Goal: Entertainment & Leisure: Consume media (video, audio)

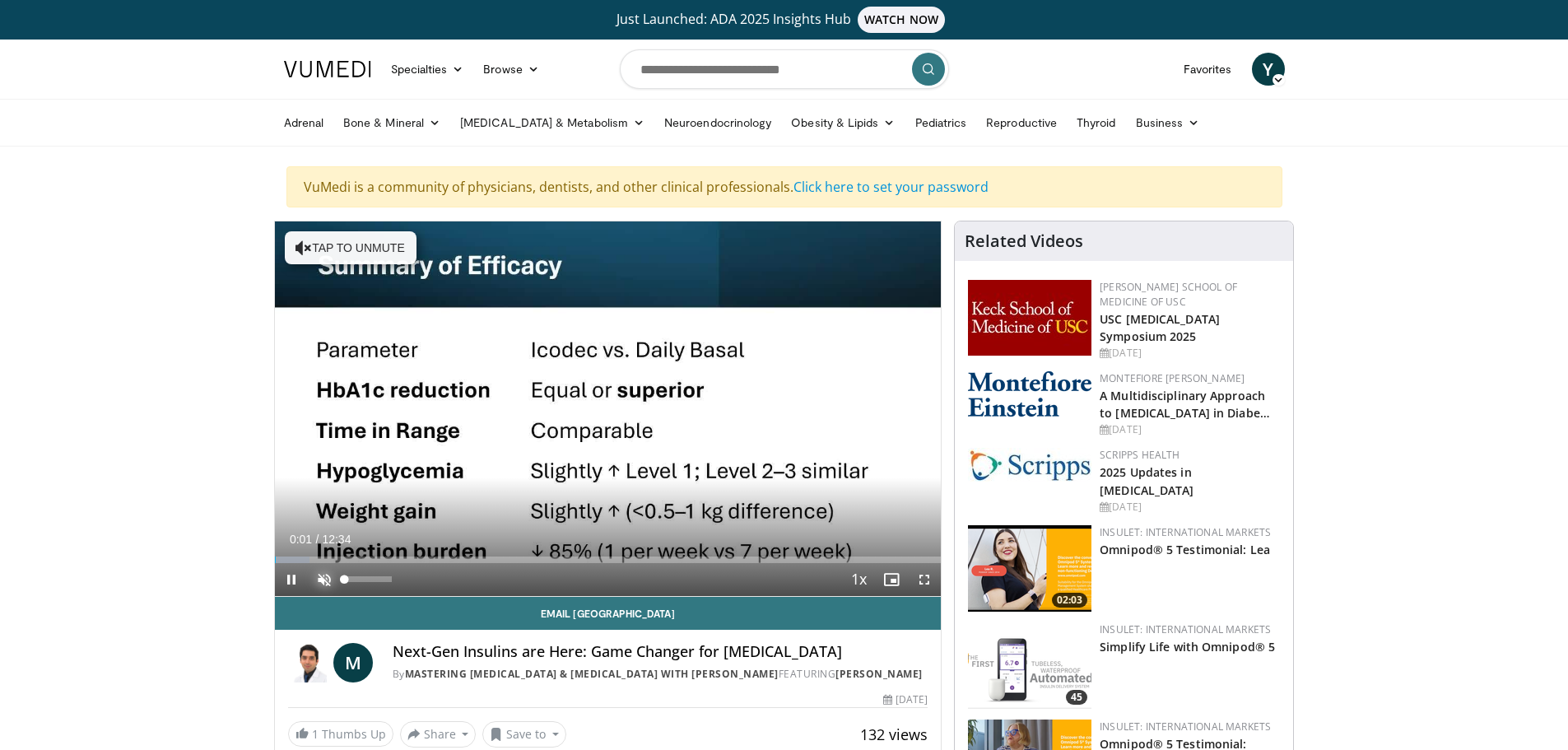
click at [320, 574] on span "Video Player" at bounding box center [324, 579] width 33 height 33
click at [919, 577] on span "Video Player" at bounding box center [924, 579] width 33 height 33
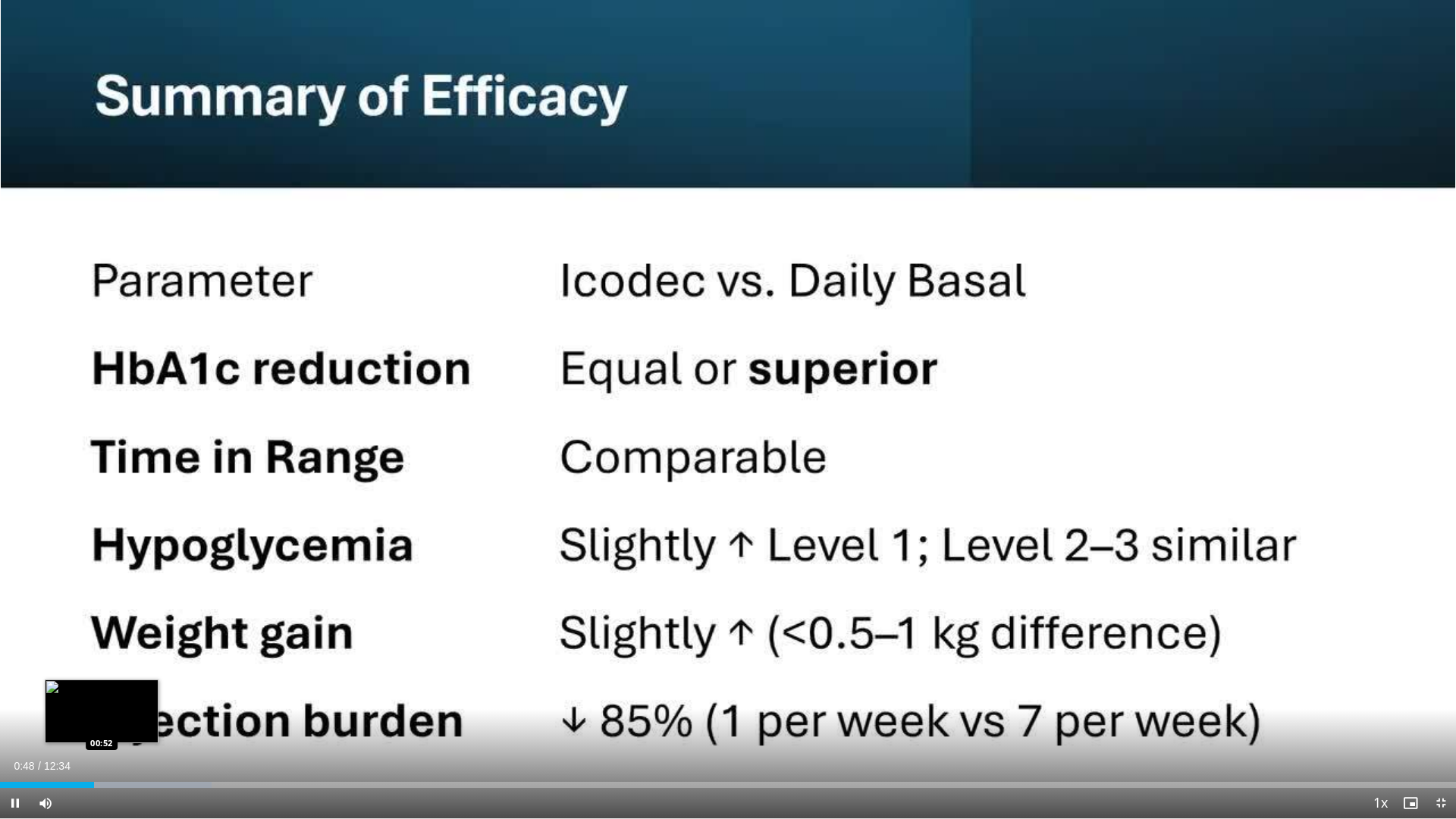
click at [102, 690] on div "Loaded : 14.55% 00:48 00:52" at bounding box center [728, 781] width 1456 height 15
click at [115, 690] on div "Loaded : 15.87% 00:53 00:59" at bounding box center [728, 784] width 1456 height 6
click at [137, 690] on div "Loaded : 18.52% 01:10 01:09" at bounding box center [728, 784] width 1456 height 6
click at [150, 690] on div "Progress Bar" at bounding box center [176, 784] width 188 height 6
click at [162, 690] on div "Progress Bar" at bounding box center [176, 784] width 188 height 6
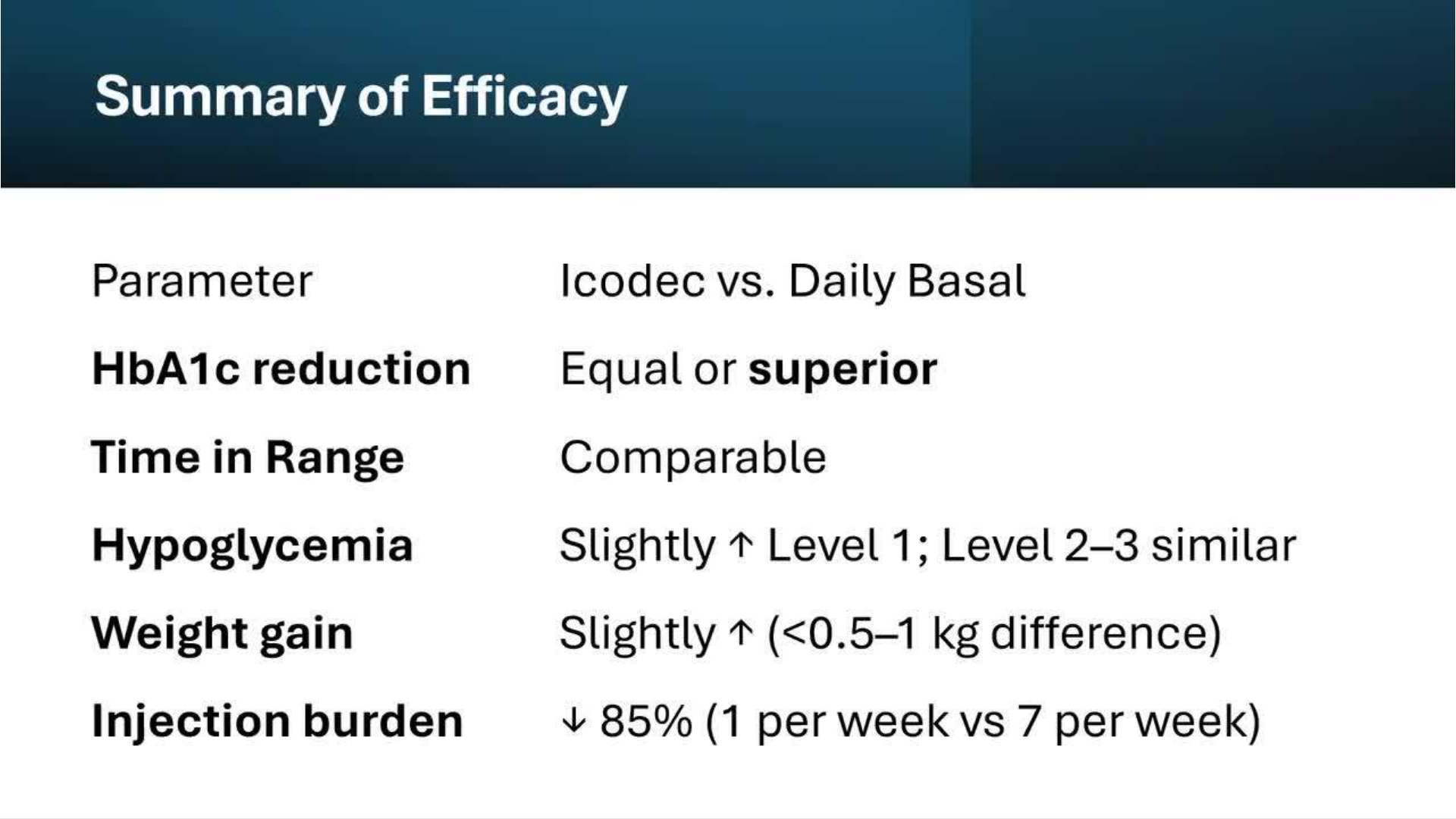
click at [173, 690] on div "10 seconds Tap to unmute" at bounding box center [728, 409] width 1456 height 818
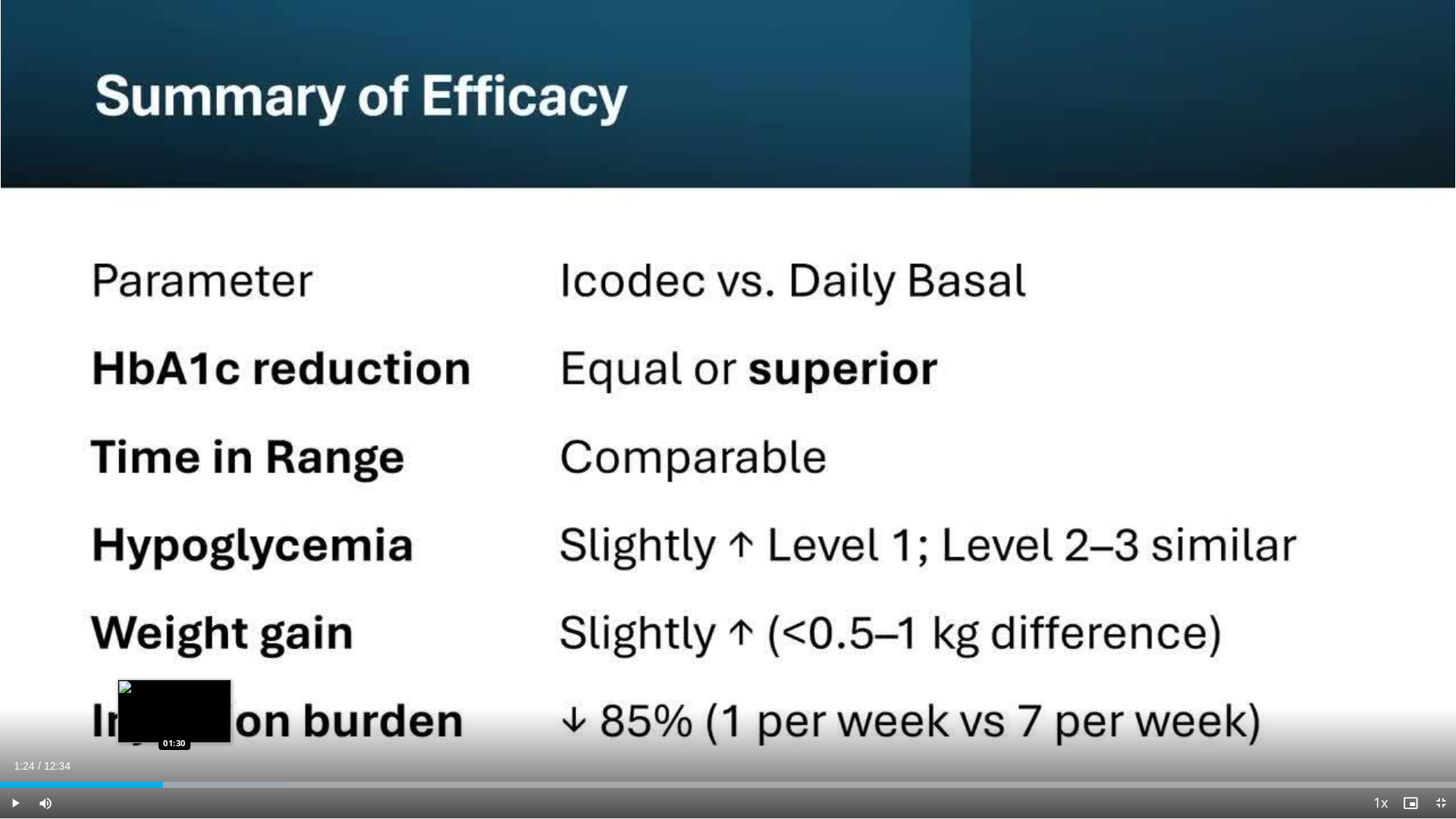
click at [178, 690] on div "Progress Bar" at bounding box center [196, 784] width 184 height 6
click at [236, 690] on div "Current Time 1:32 / Duration 12:34" at bounding box center [728, 766] width 1456 height 14
click at [16, 690] on span "Video Player" at bounding box center [15, 803] width 30 height 30
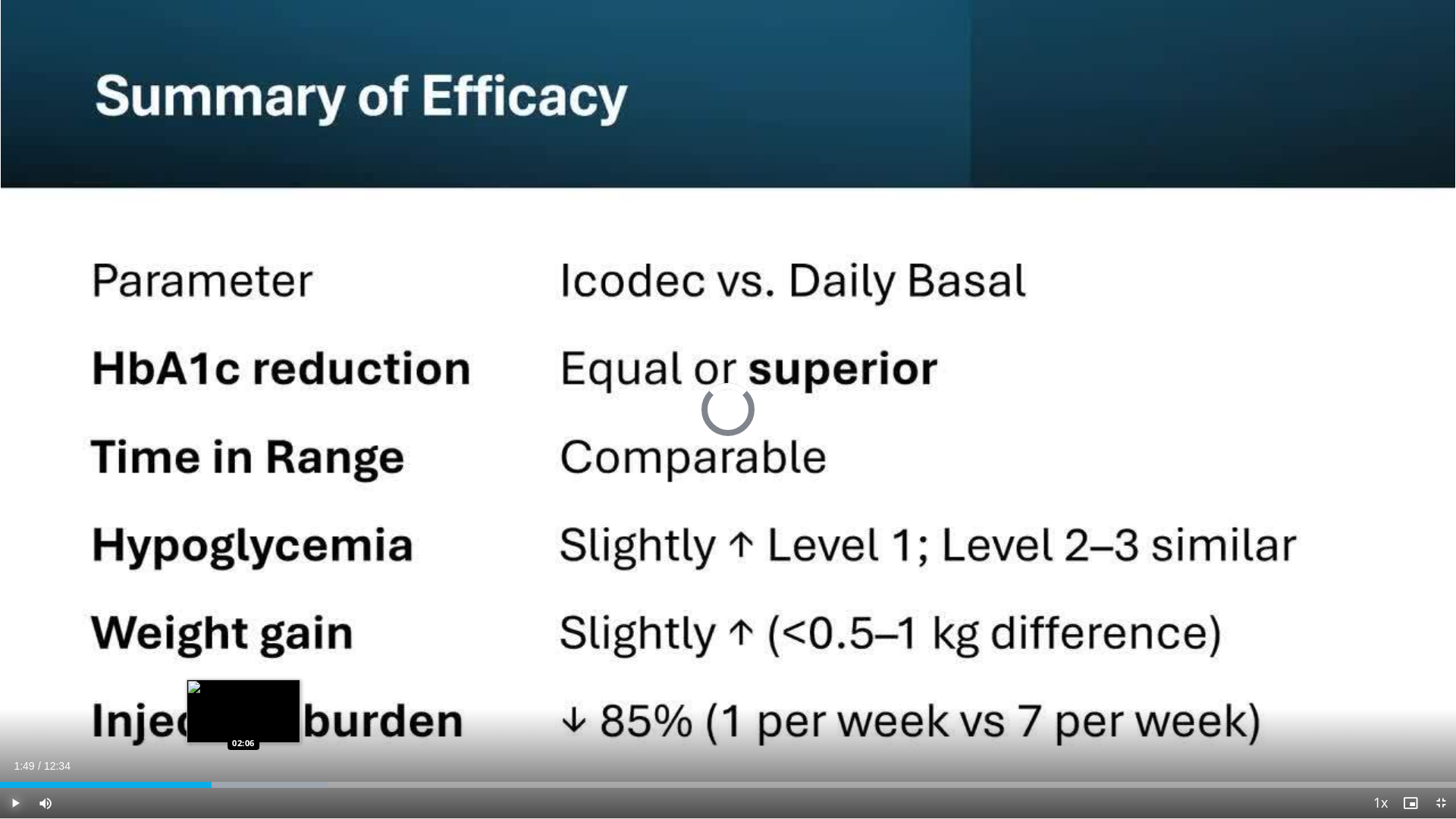
click at [244, 690] on div "Progress Bar" at bounding box center [233, 784] width 188 height 6
click at [267, 690] on div "Progress Bar" at bounding box center [277, 784] width 176 height 6
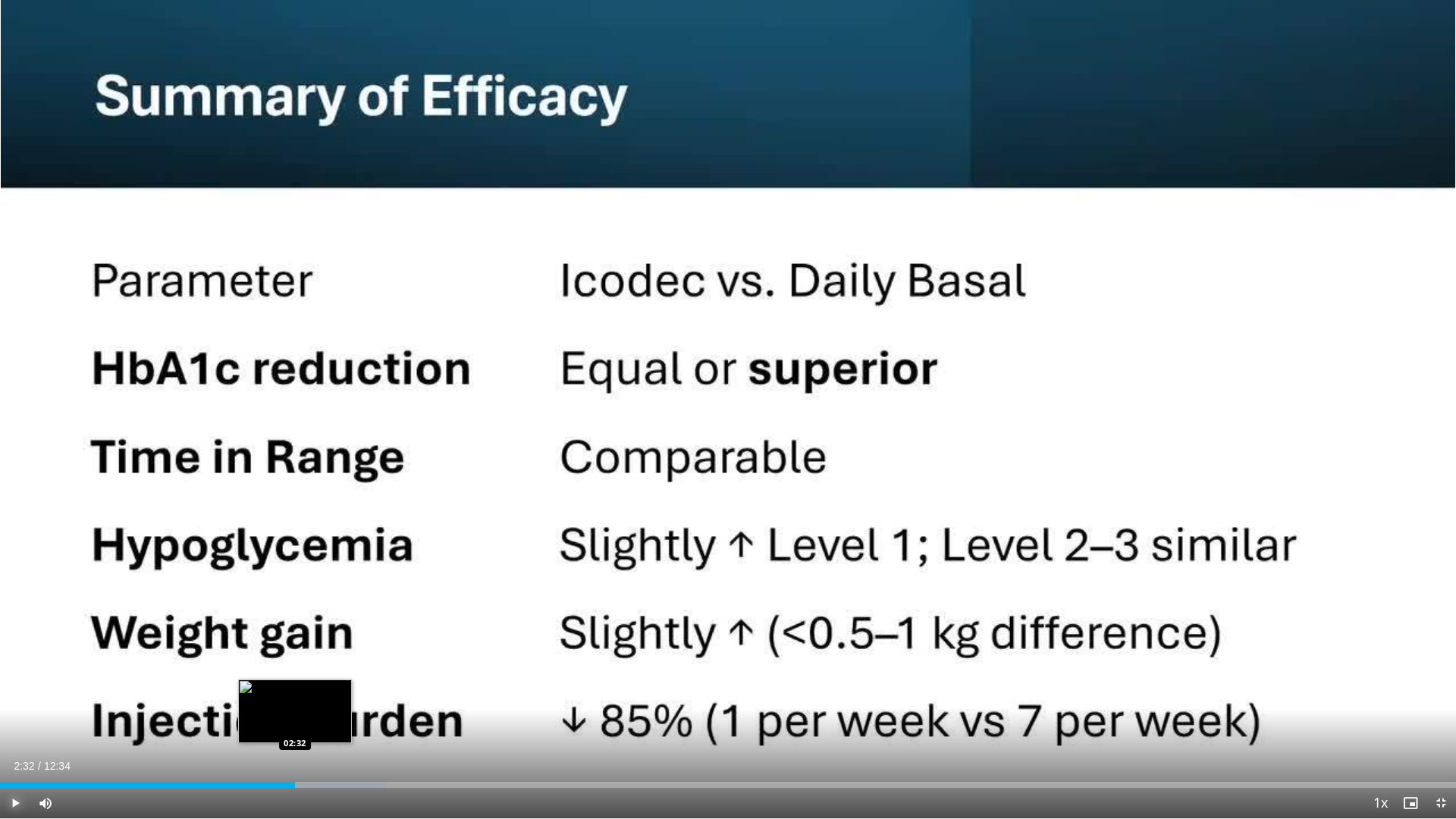
click at [295, 690] on div "Loaded : 26.46% 02:32 02:32" at bounding box center [728, 781] width 1456 height 15
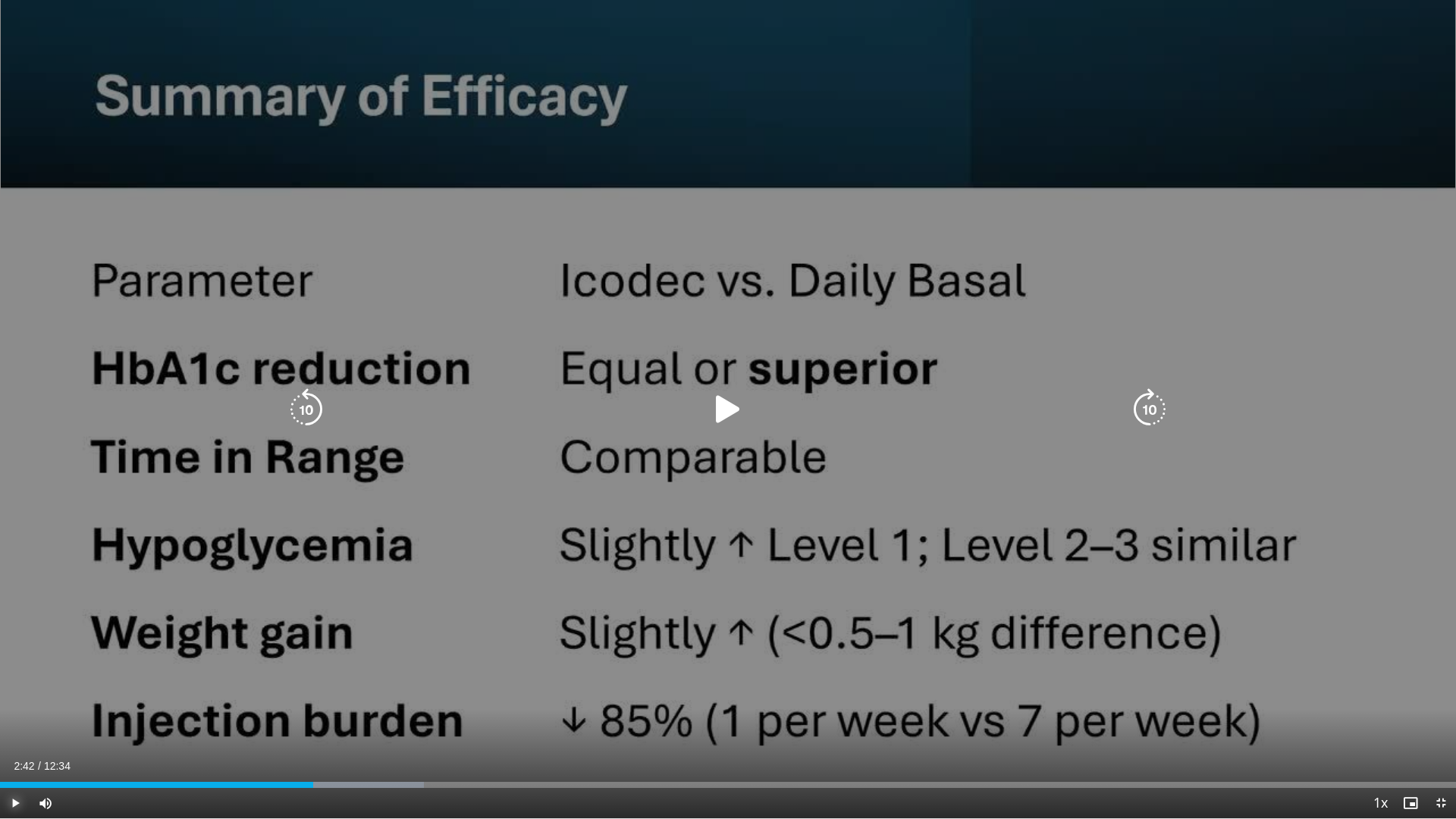
click at [313, 690] on div "Loaded : 29.11% 02:33 02:32" at bounding box center [728, 781] width 1456 height 15
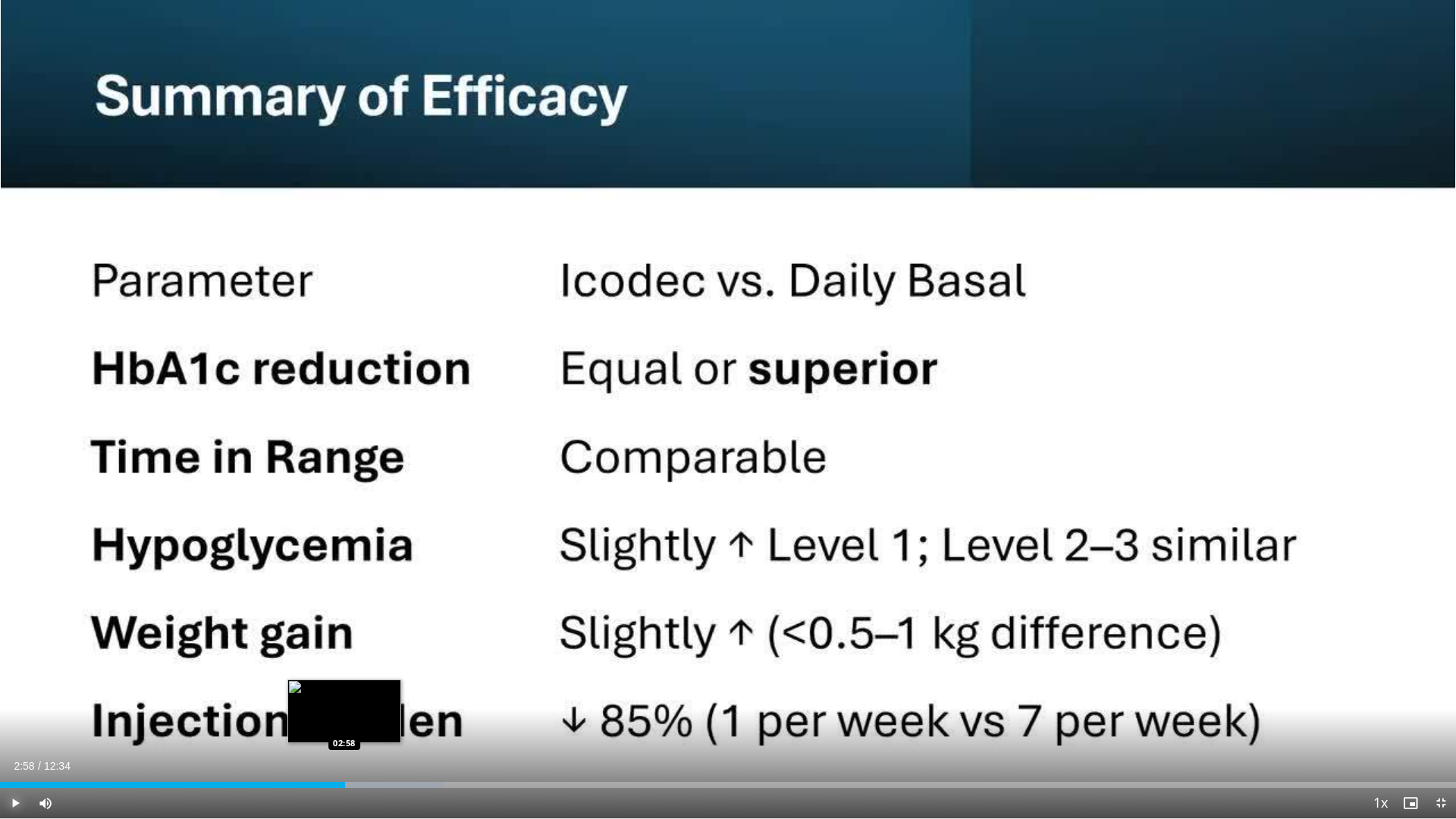
click at [345, 690] on div "Loaded : 30.43% 02:58 02:58" at bounding box center [728, 784] width 1456 height 6
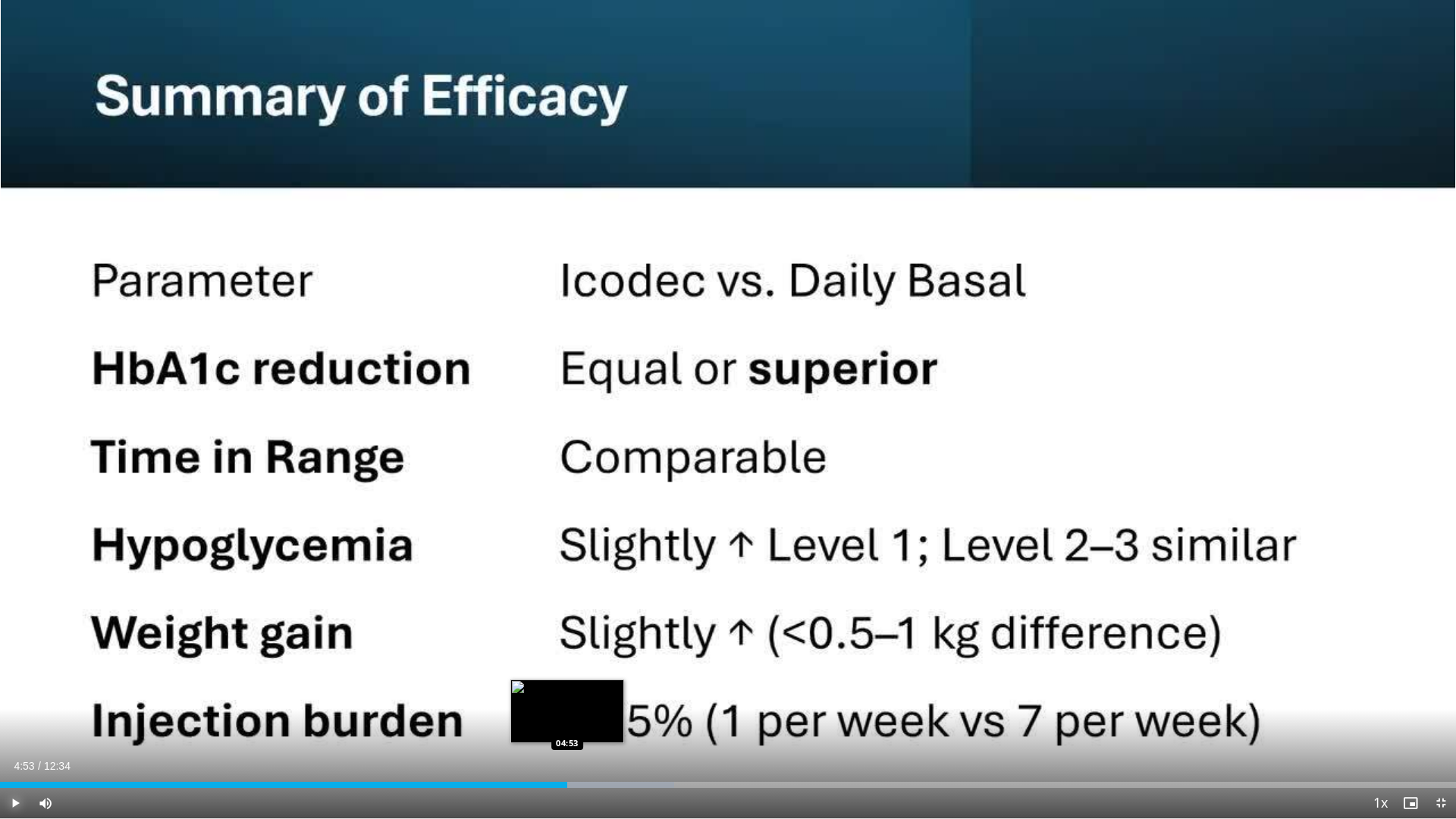
click at [568, 690] on div "Loaded : 46.31% 04:53 04:53" at bounding box center [728, 784] width 1456 height 6
click at [586, 690] on div "Progress Bar" at bounding box center [587, 784] width 2 height 6
click at [614, 690] on div "Loaded : 48.96% 05:04 05:17" at bounding box center [728, 781] width 1456 height 15
click at [627, 690] on div "Progress Bar" at bounding box center [644, 784] width 176 height 6
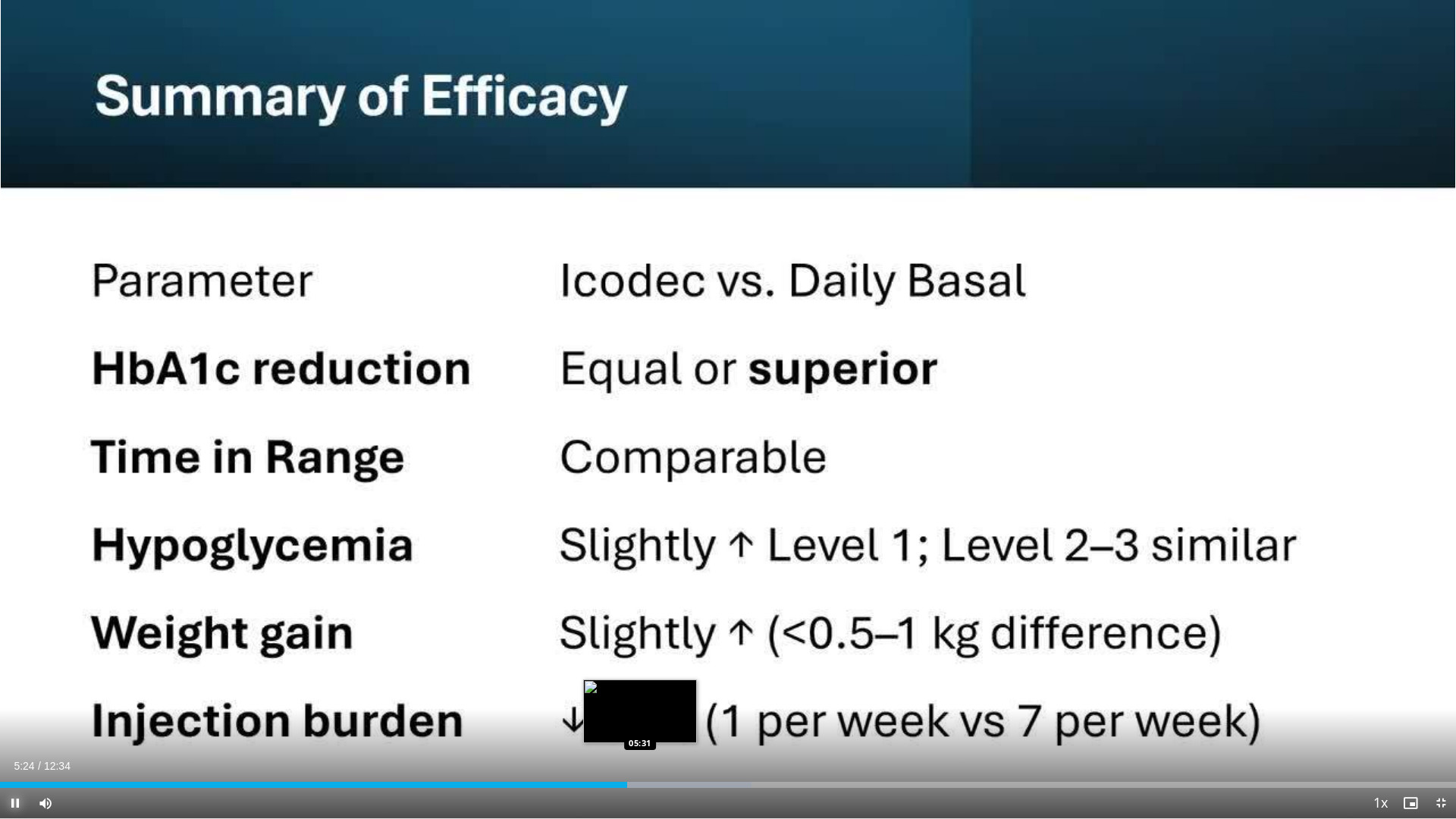
click at [642, 690] on div "Progress Bar" at bounding box center [661, 784] width 180 height 6
click at [658, 690] on div "Loaded : 52.93% 05:41 05:41" at bounding box center [728, 784] width 1456 height 6
click at [675, 690] on div "Progress Bar" at bounding box center [696, 784] width 188 height 6
click at [686, 690] on div "Progress Bar" at bounding box center [715, 784] width 188 height 6
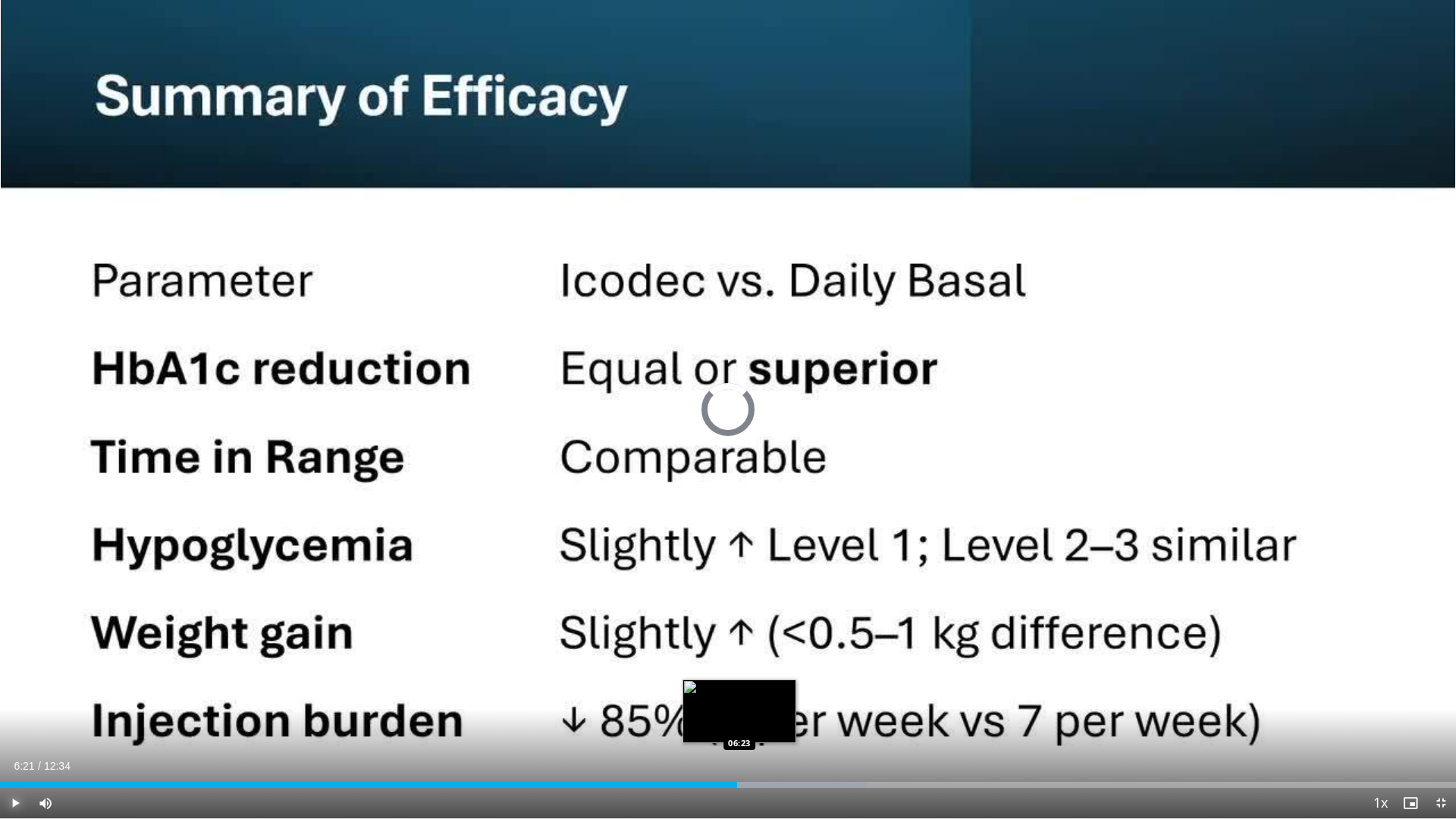
click at [739, 690] on div "Loaded : 59.54% 06:21 06:23" at bounding box center [728, 781] width 1456 height 15
click at [746, 690] on div "Progress Bar" at bounding box center [773, 784] width 188 height 6
click at [767, 690] on div "Current Time 6:27 / Duration 12:34 Pause Skip Backward Skip Forward Mute 100% L…" at bounding box center [728, 803] width 1456 height 30
click at [761, 690] on div "Loaded : 59.54% 06:29 06:34" at bounding box center [728, 781] width 1456 height 15
click at [765, 690] on div "Loaded : 59.54% 06:34 06:36" at bounding box center [728, 781] width 1456 height 15
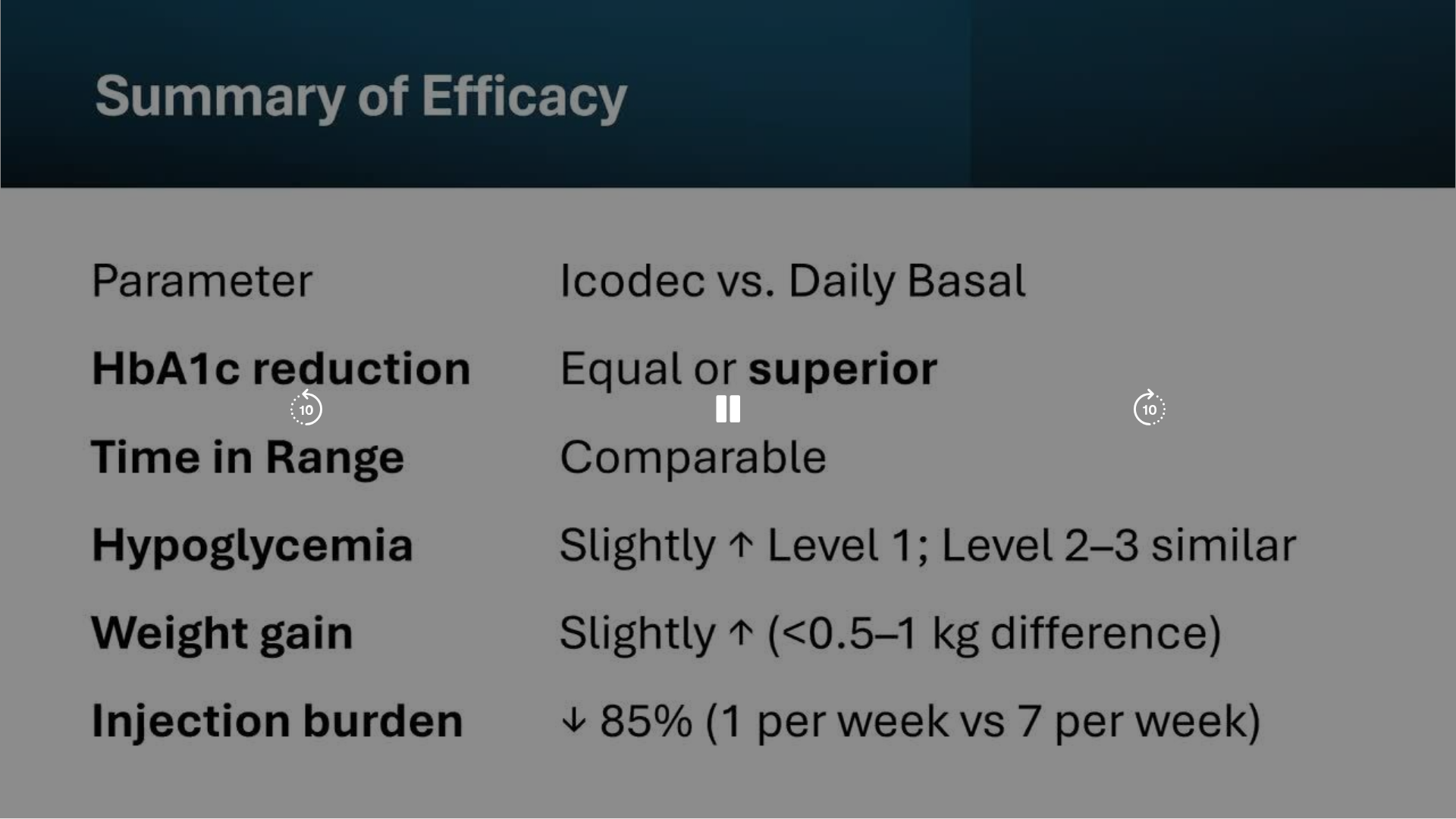
click at [781, 690] on div "Current Time 6:36 / Duration 12:34 Pause Skip Backward Skip Forward Mute 100% L…" at bounding box center [728, 833] width 1456 height 30
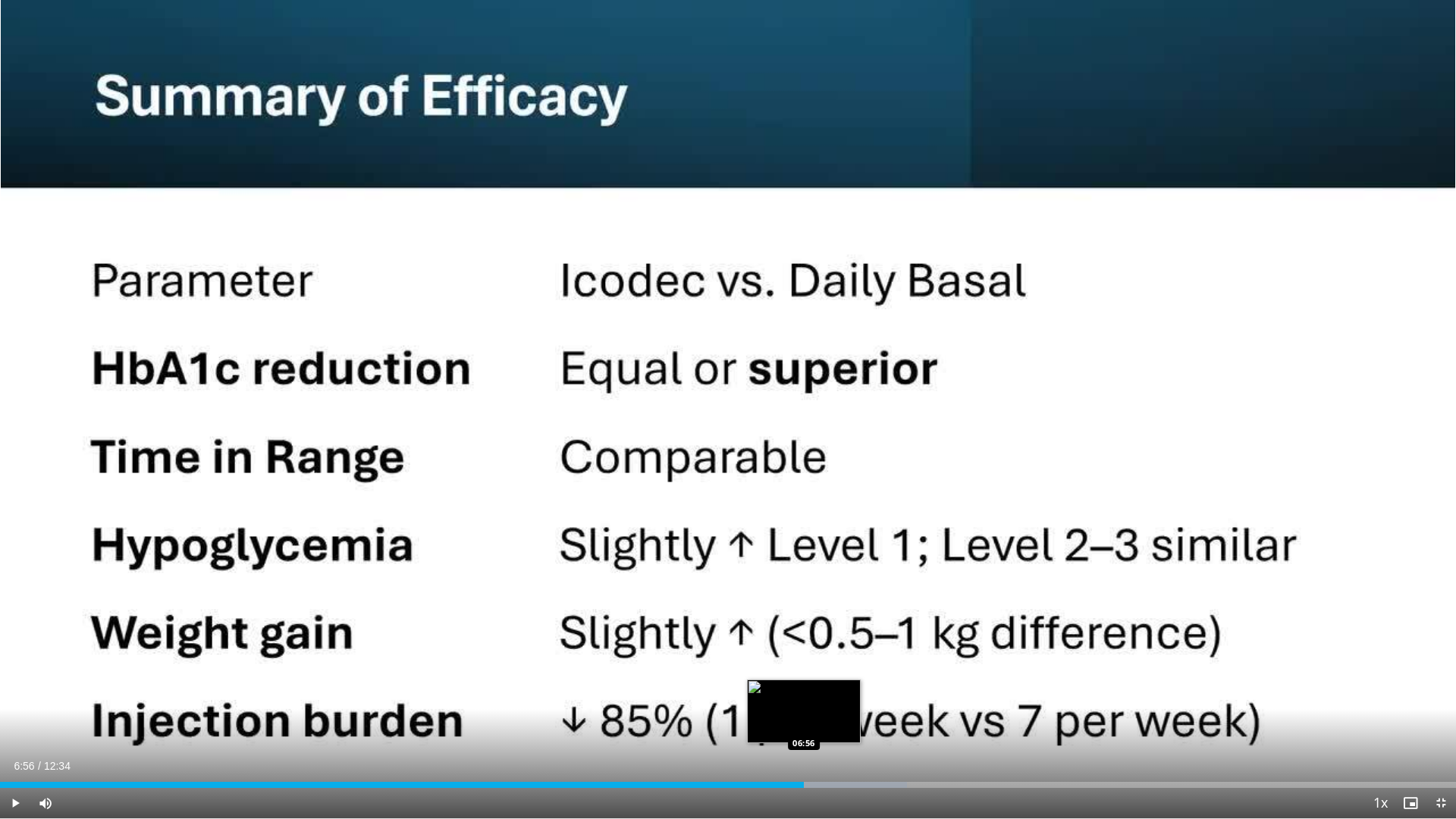
click at [804, 690] on div "Loaded : 62.30% 06:56 06:56" at bounding box center [728, 784] width 1456 height 6
click at [808, 690] on div "Loaded : 63.51% 06:56 06:57" at bounding box center [728, 784] width 1456 height 6
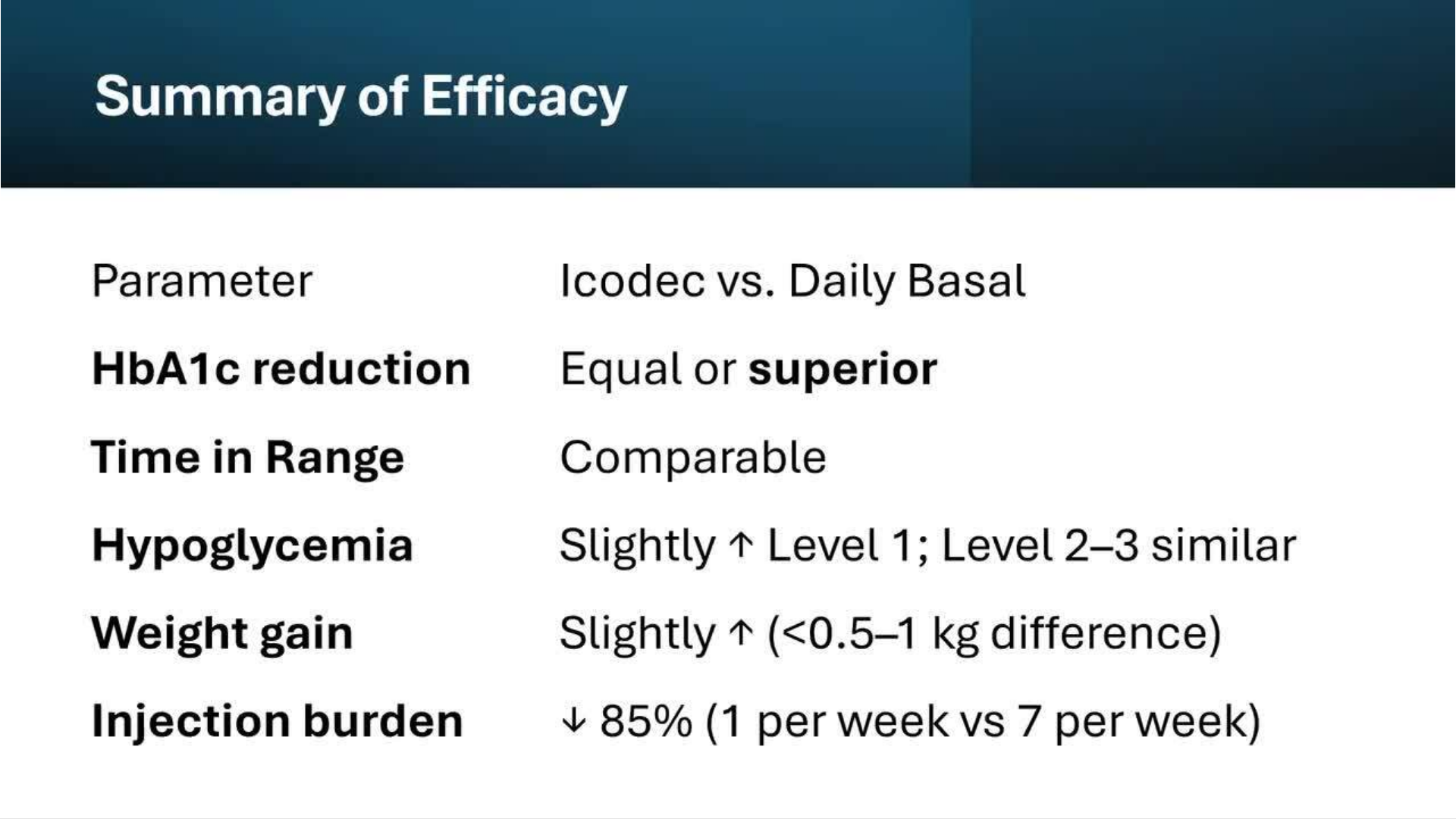
click at [814, 690] on video-js "**********" at bounding box center [728, 409] width 1456 height 819
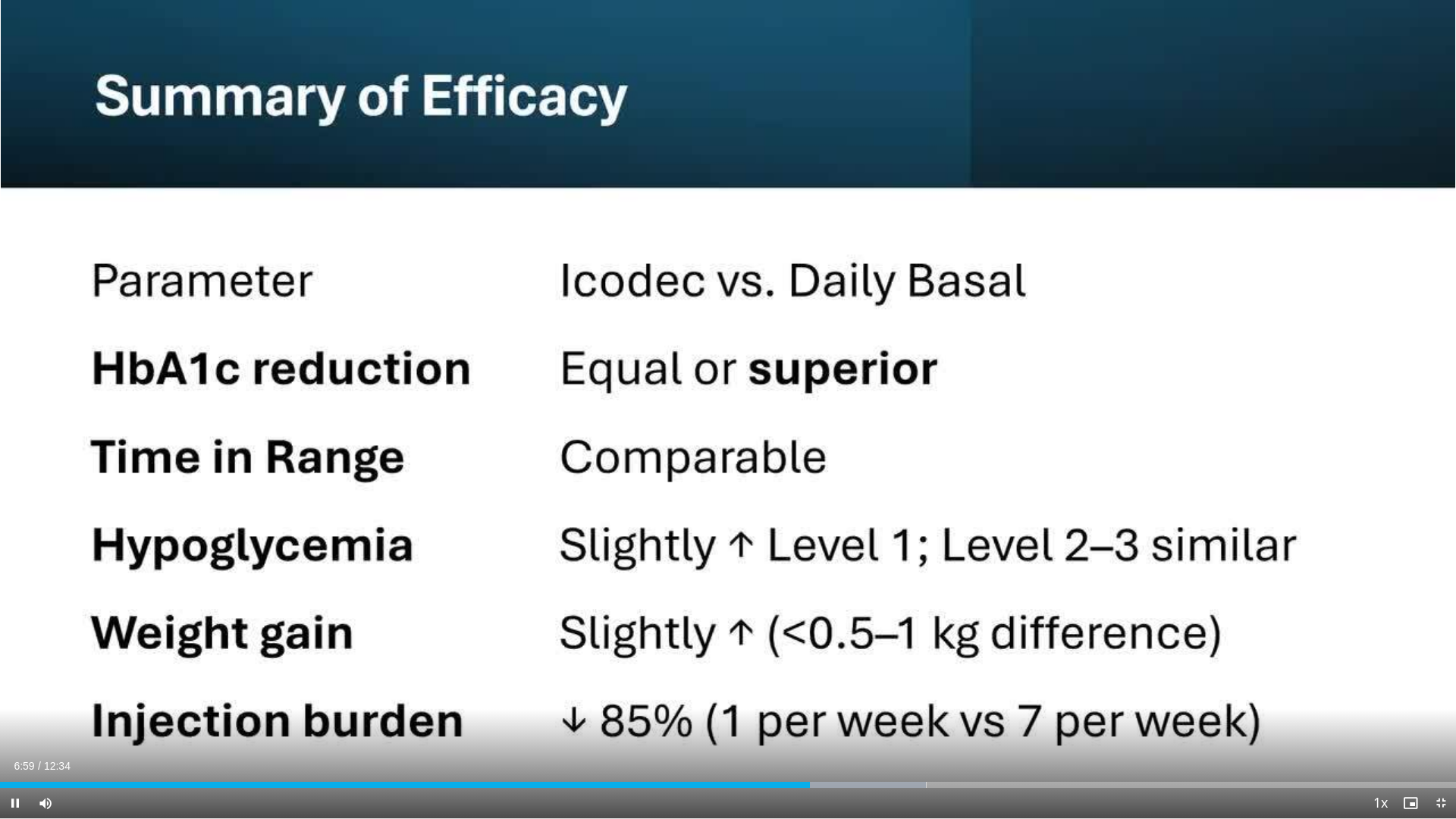
click at [815, 690] on div "Current Time 6:59 / Duration 12:34 Pause Skip Backward Skip Forward Mute 100% L…" at bounding box center [728, 803] width 1456 height 30
click at [826, 690] on div "Current Time 7:00 / Duration 12:34 Pause Skip Backward Skip Forward Mute 100% L…" at bounding box center [728, 803] width 1456 height 30
click at [830, 690] on div "Progress Bar" at bounding box center [850, 784] width 188 height 6
click at [880, 690] on div "Loaded : 68.81% 07:35 07:35" at bounding box center [728, 781] width 1456 height 15
click at [891, 690] on div "Loaded : 68.81% 07:41 07:41" at bounding box center [728, 781] width 1456 height 15
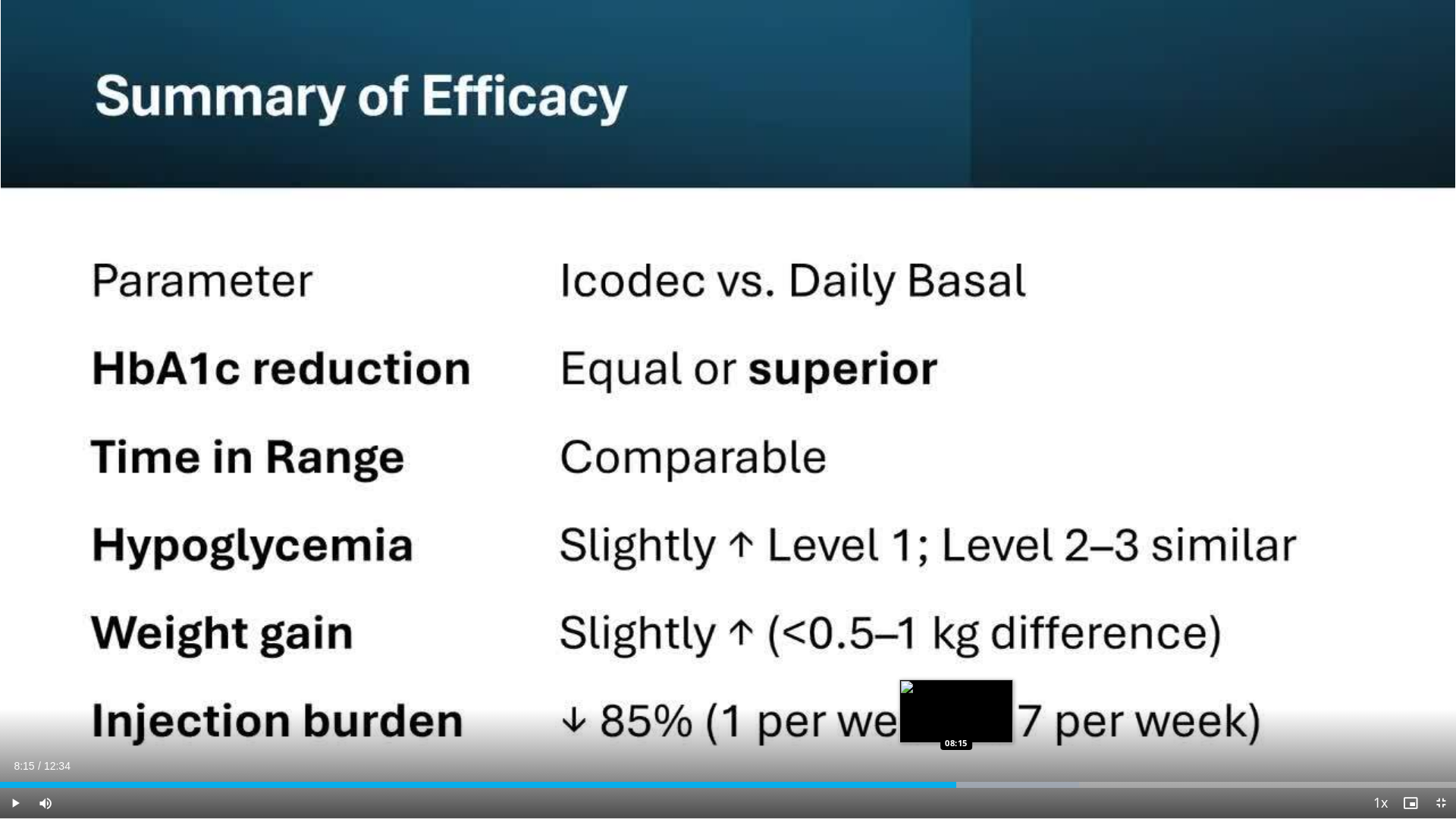
click at [956, 690] on div "08:15" at bounding box center [478, 784] width 956 height 6
click at [955, 690] on div "08:16" at bounding box center [480, 784] width 960 height 6
click at [952, 690] on div "Loaded : 74.10% 08:15 08:13" at bounding box center [728, 784] width 1456 height 6
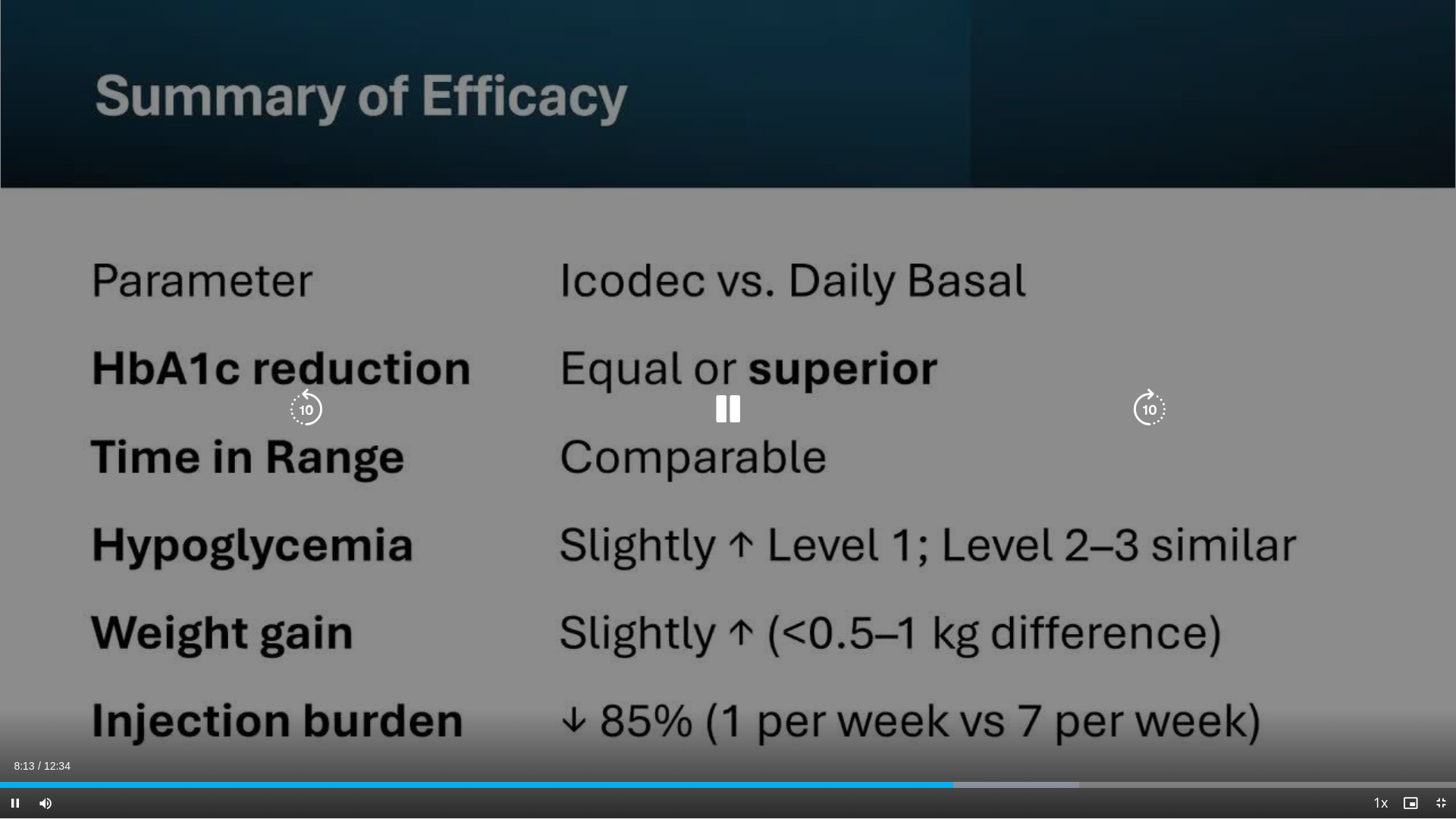
click at [796, 643] on div "10 seconds Tap to unmute" at bounding box center [728, 409] width 1456 height 818
click at [929, 690] on div "10 seconds Tap to unmute" at bounding box center [728, 409] width 1456 height 818
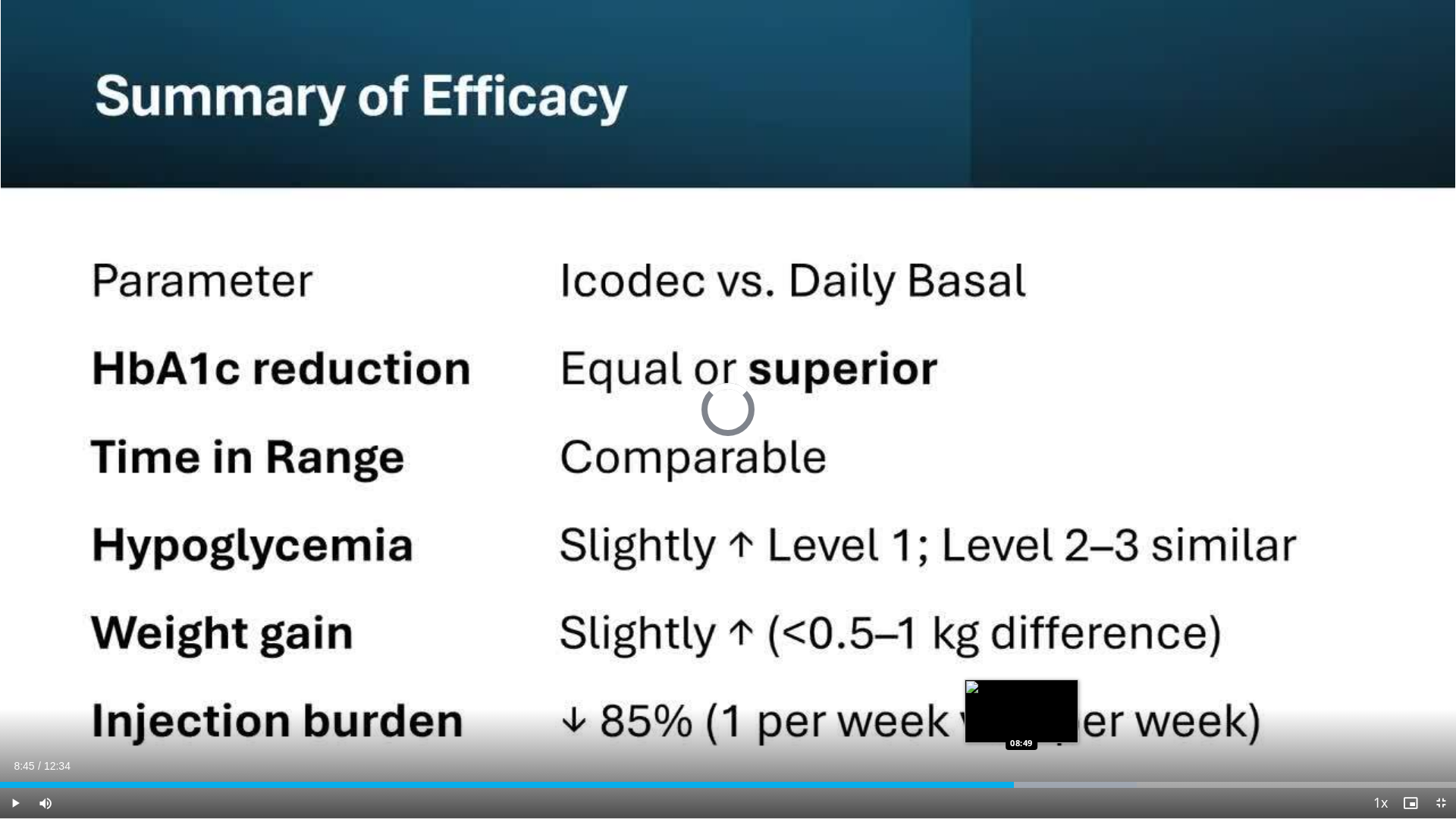
click at [1022, 690] on div "Loaded : 78.07% 08:49 08:49" at bounding box center [728, 781] width 1456 height 15
click at [1038, 690] on div "Progress Bar" at bounding box center [1051, 784] width 176 height 6
click at [1053, 690] on div "Progress Bar" at bounding box center [1069, 784] width 176 height 6
click at [1067, 690] on div "Progress Bar" at bounding box center [1086, 784] width 180 height 6
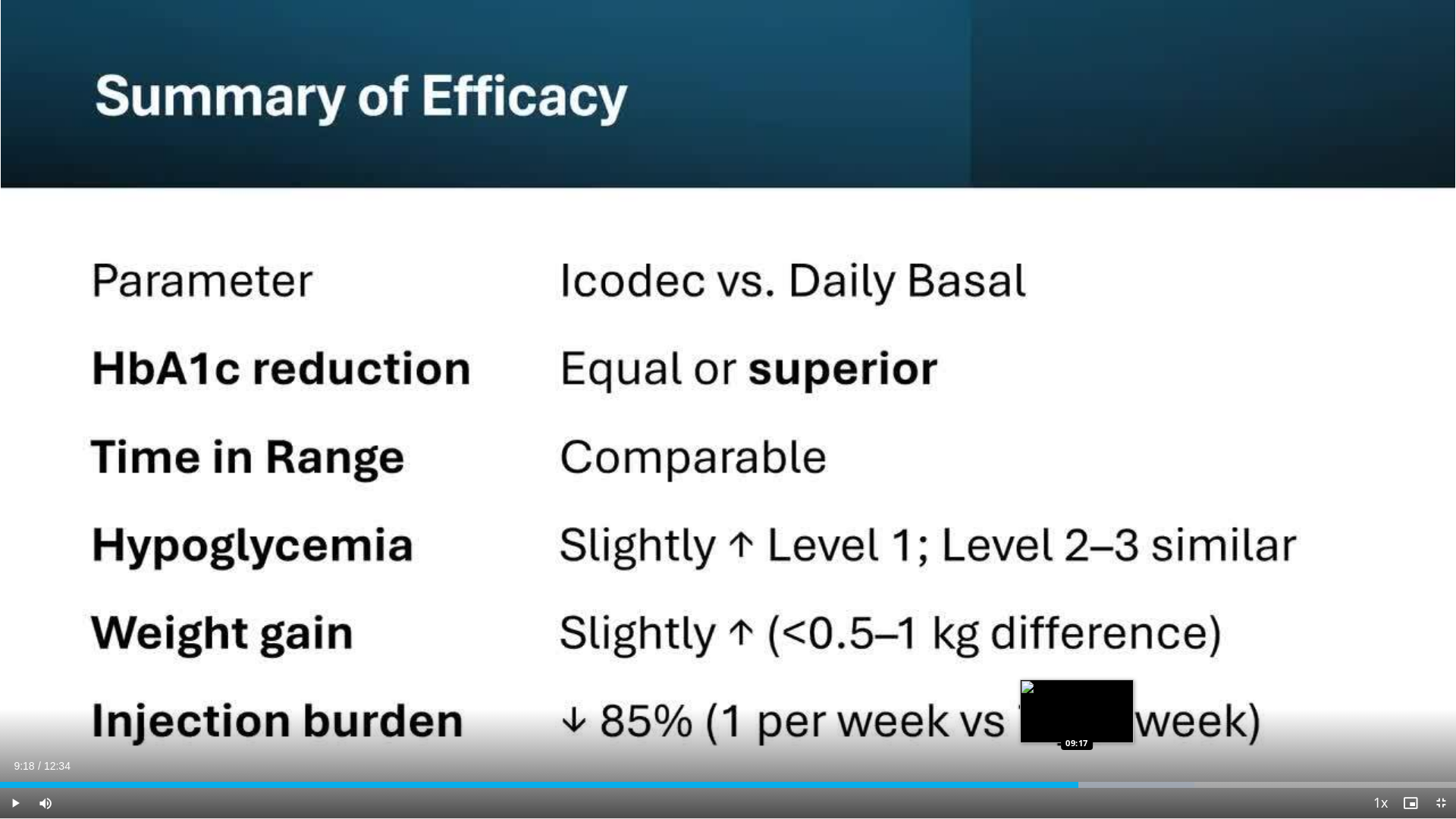
drag, startPoint x: 1078, startPoint y: 782, endPoint x: 1088, endPoint y: 785, distance: 10.4
click at [1078, 690] on div "Loaded : 82.04% 09:18 09:17" at bounding box center [728, 784] width 1456 height 6
click at [1096, 690] on div "Progress Bar" at bounding box center [1097, 784] width 2 height 6
click at [1112, 690] on div "Current Time 9:27 / Duration 12:34 Pause Skip Backward Skip Forward Mute 100% L…" at bounding box center [728, 803] width 1456 height 30
click at [1111, 690] on div "Progress Bar" at bounding box center [1126, 784] width 176 height 6
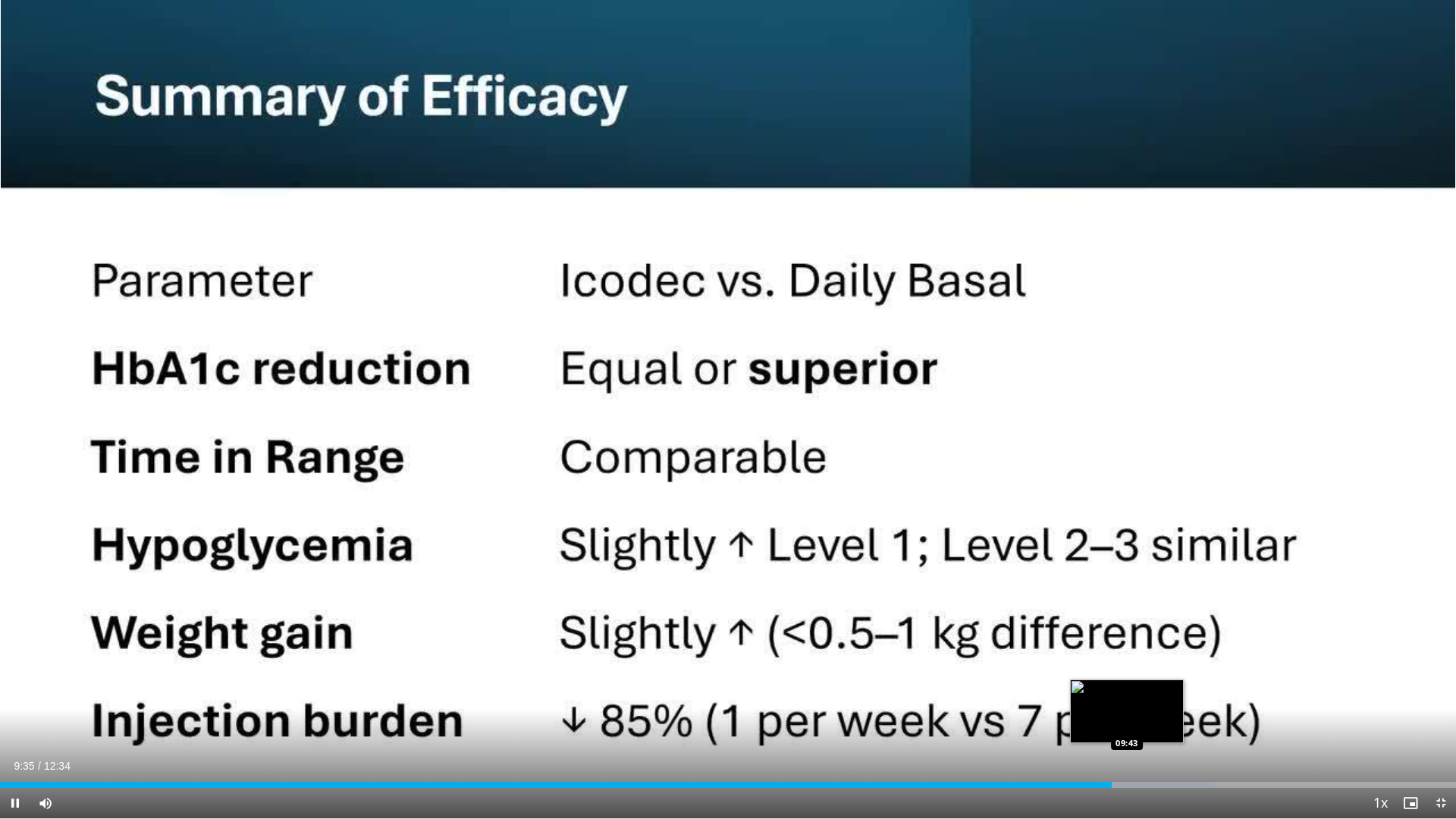
click at [1127, 690] on div "Loaded : 83.37% 09:36 09:43" at bounding box center [728, 784] width 1456 height 6
click at [1139, 690] on div "Loaded : 86.01% 09:44 09:49" at bounding box center [728, 784] width 1456 height 6
click at [1154, 690] on div "Loaded : 87.34% 09:58 09:58" at bounding box center [728, 784] width 1456 height 6
click at [1165, 690] on div "Loaded : 87.48% 10:03 10:03" at bounding box center [728, 784] width 1456 height 6
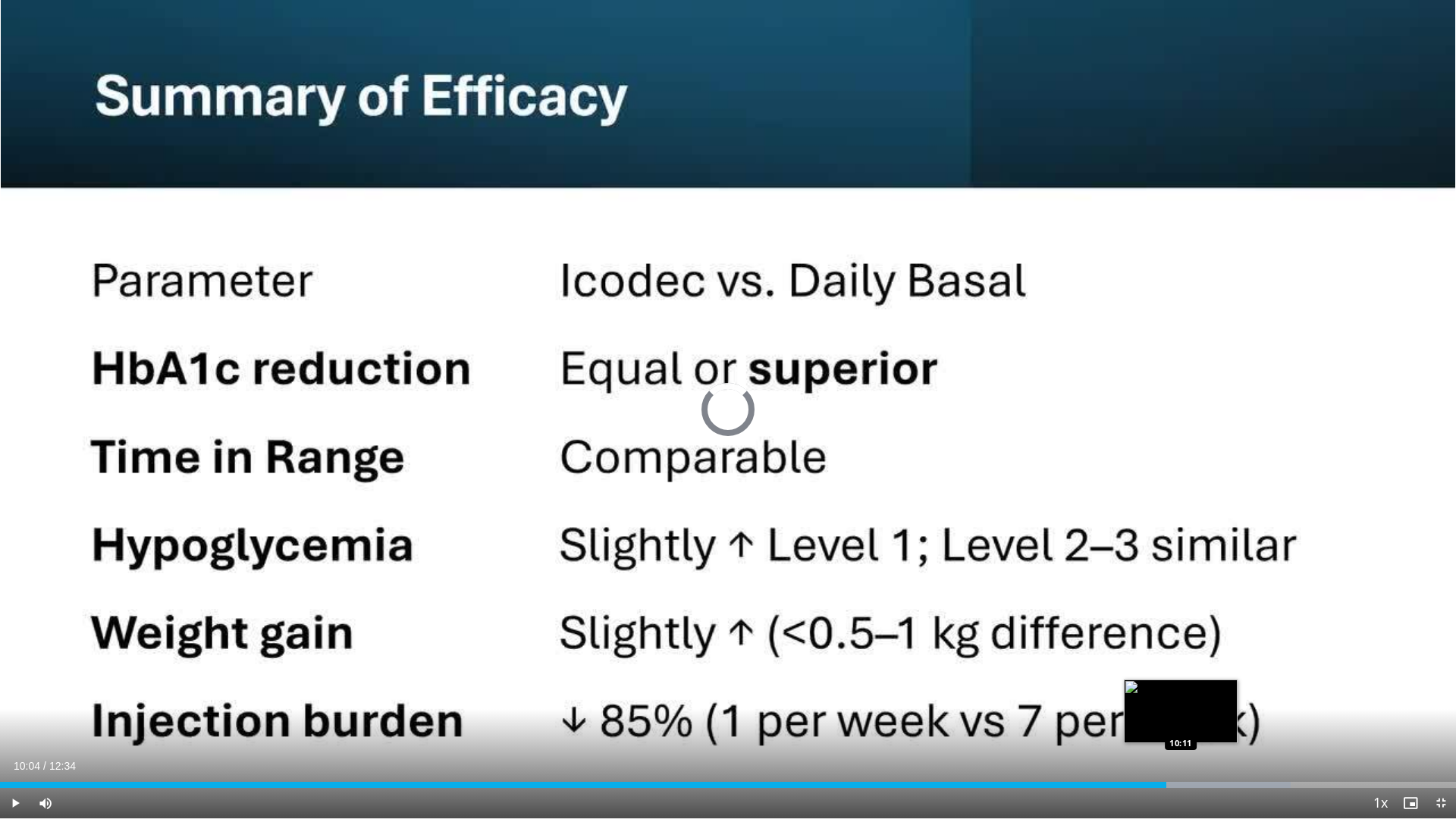
click at [1182, 690] on div "Loaded : 88.66% 10:04 10:11" at bounding box center [728, 784] width 1456 height 6
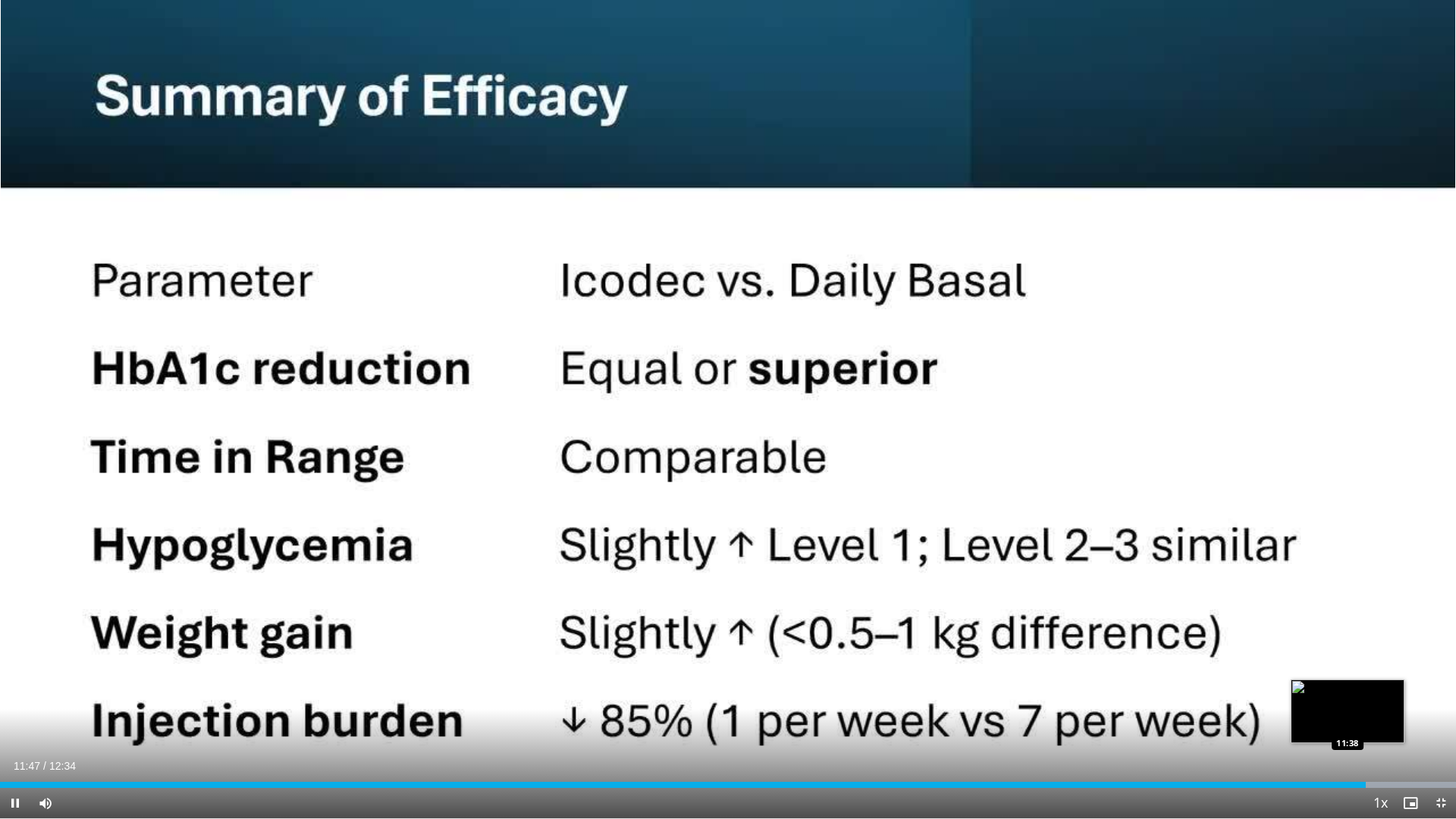
click at [1349, 690] on div "Loaded : 100.00% 11:47 11:38" at bounding box center [728, 784] width 1456 height 6
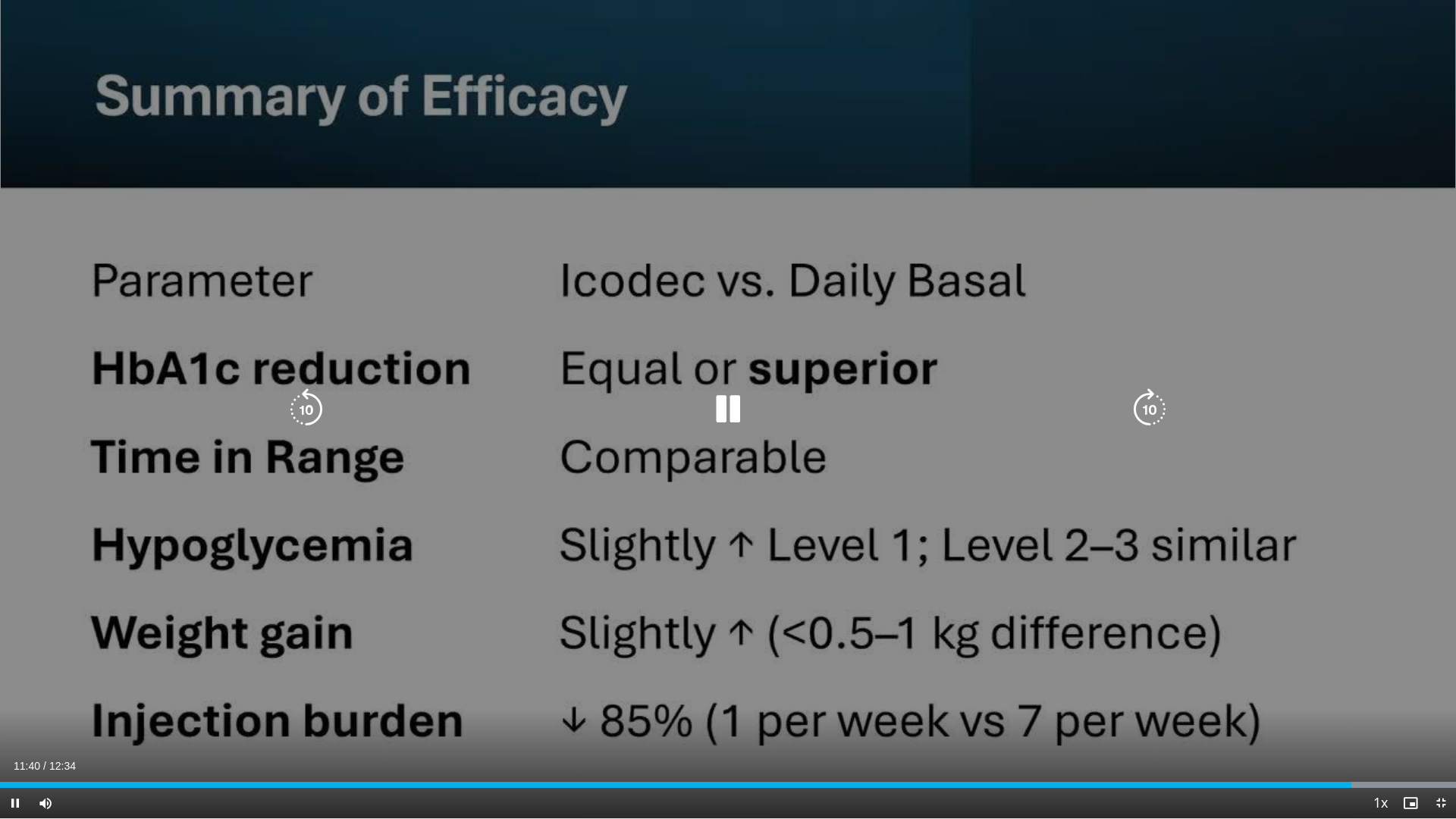
click at [1215, 649] on div "10 seconds Tap to unmute" at bounding box center [728, 409] width 1456 height 818
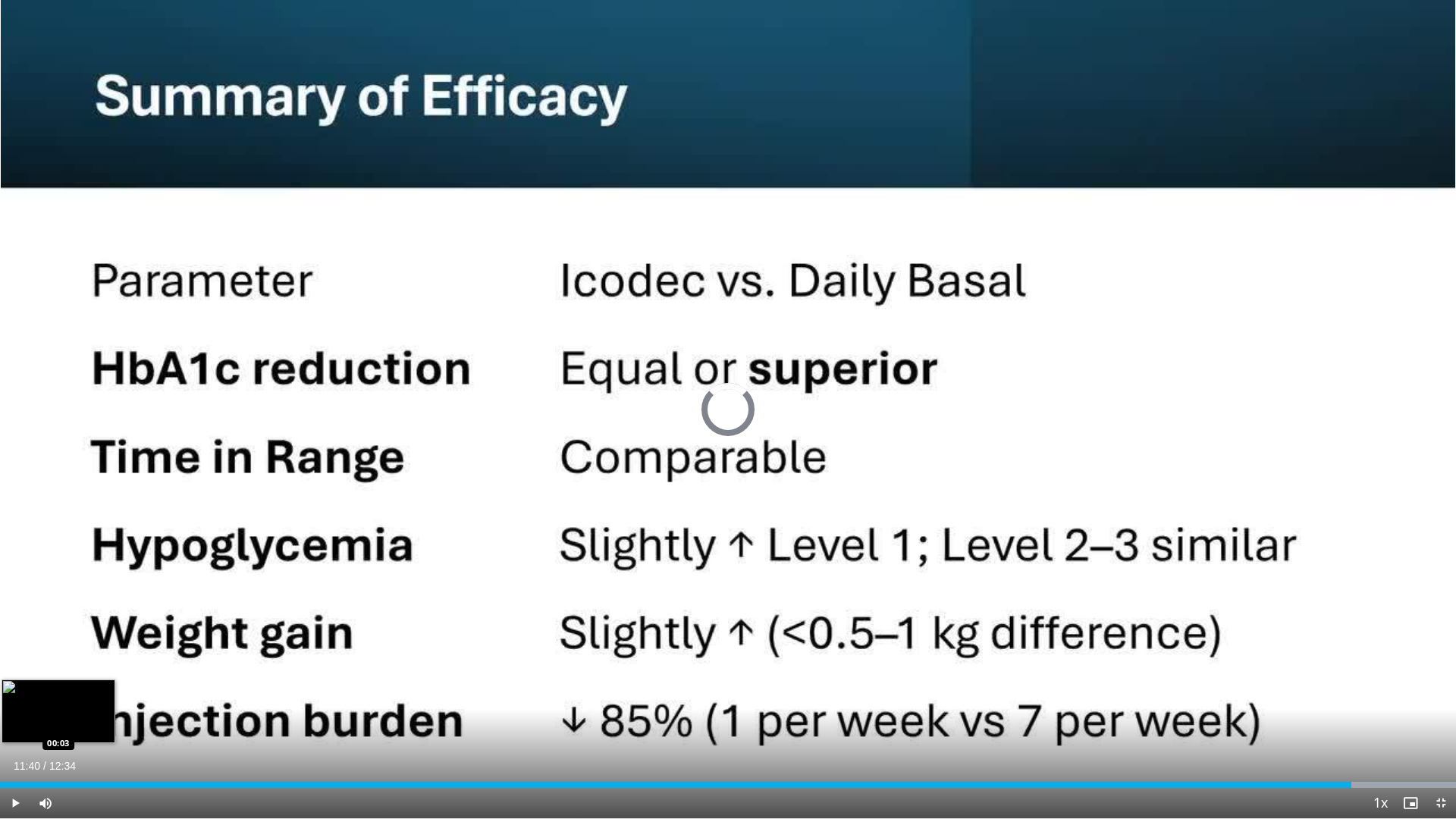
click at [7, 690] on div "11:40" at bounding box center [675, 784] width 1351 height 6
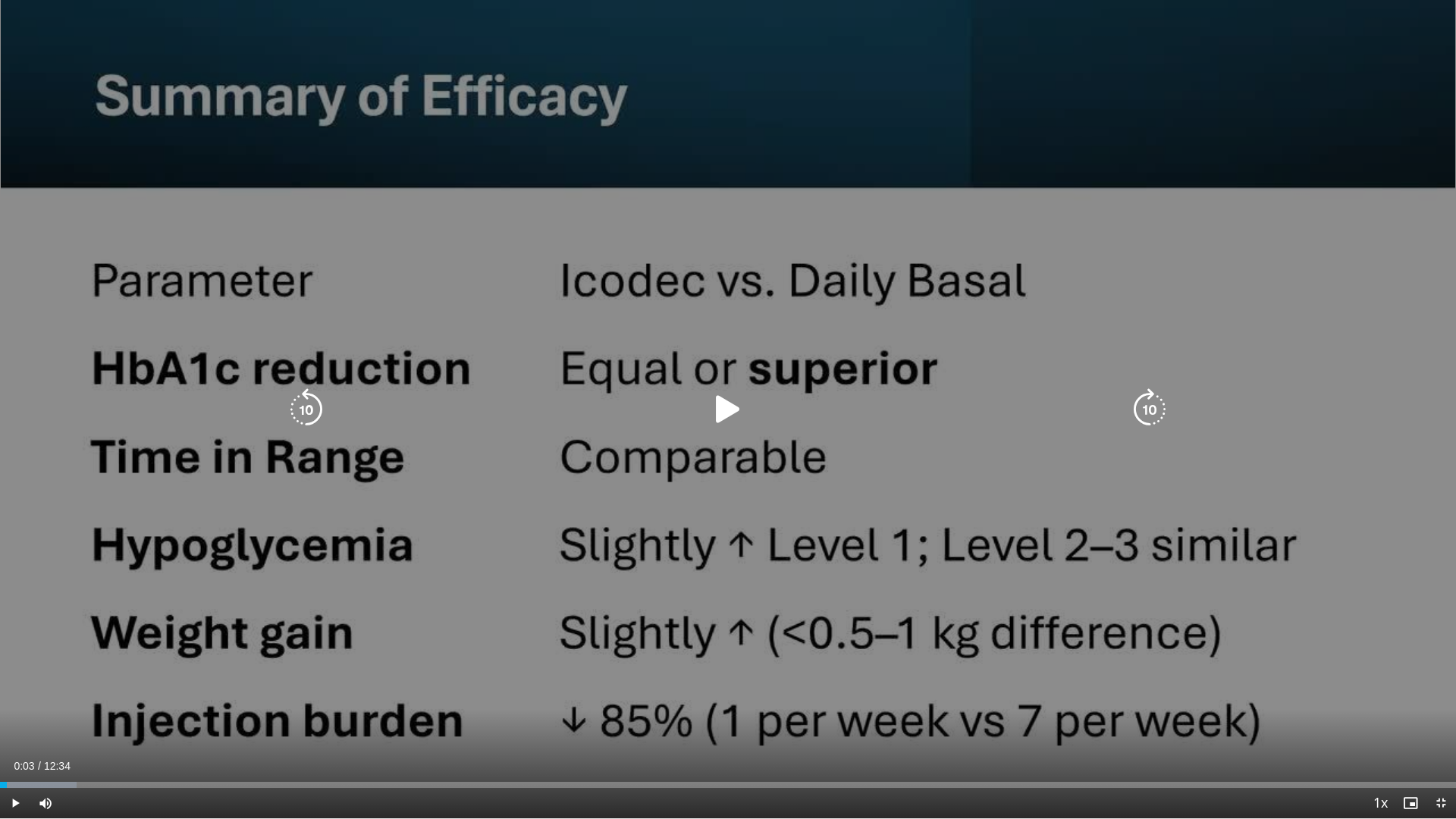
click at [559, 664] on div "10 seconds Tap to unmute" at bounding box center [728, 409] width 1456 height 818
click at [559, 664] on div "10 seconds Tap to unmute" at bounding box center [728, 409] width 1456 height 818
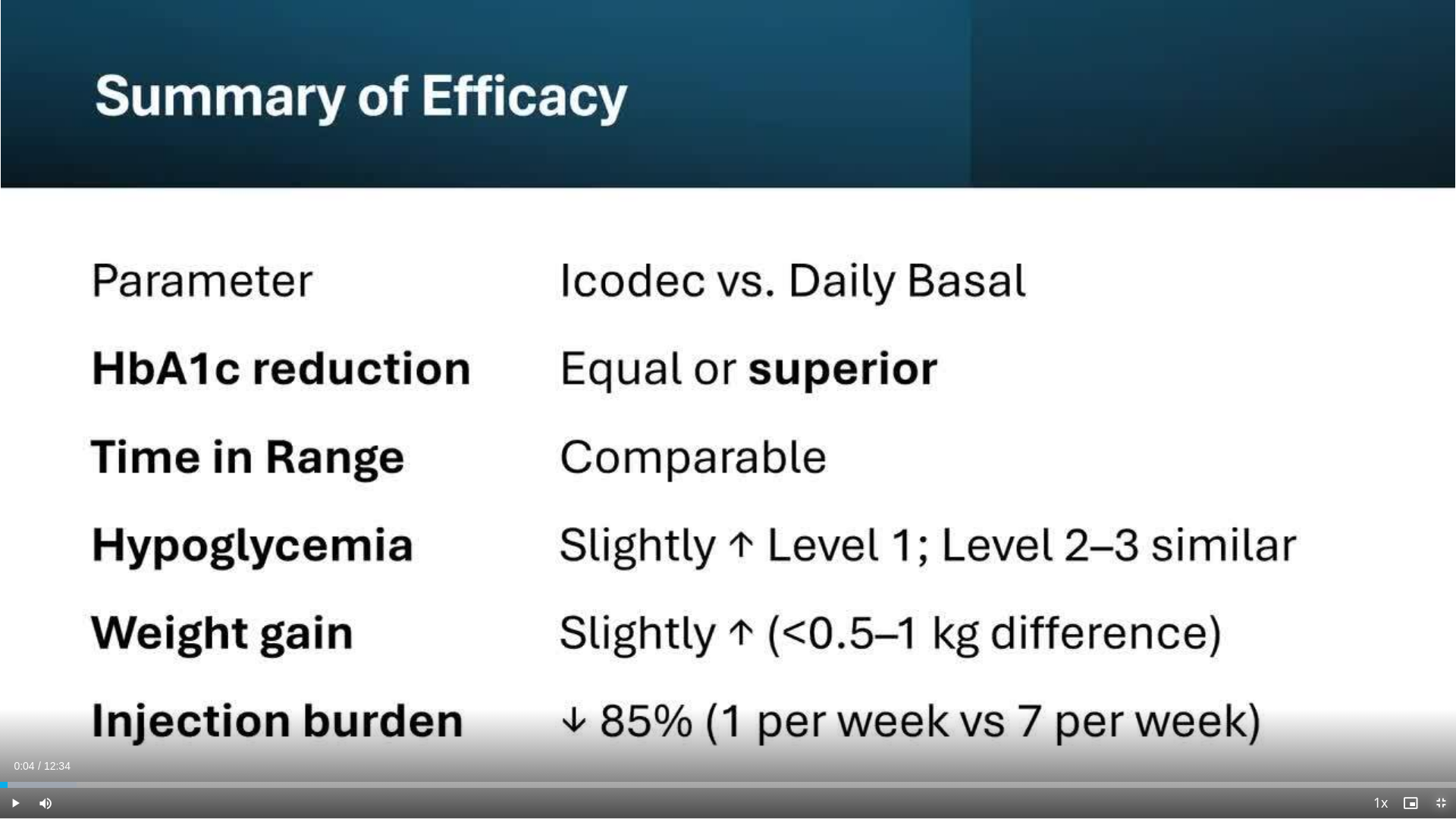
click at [1435, 690] on span "Video Player" at bounding box center [1440, 803] width 30 height 30
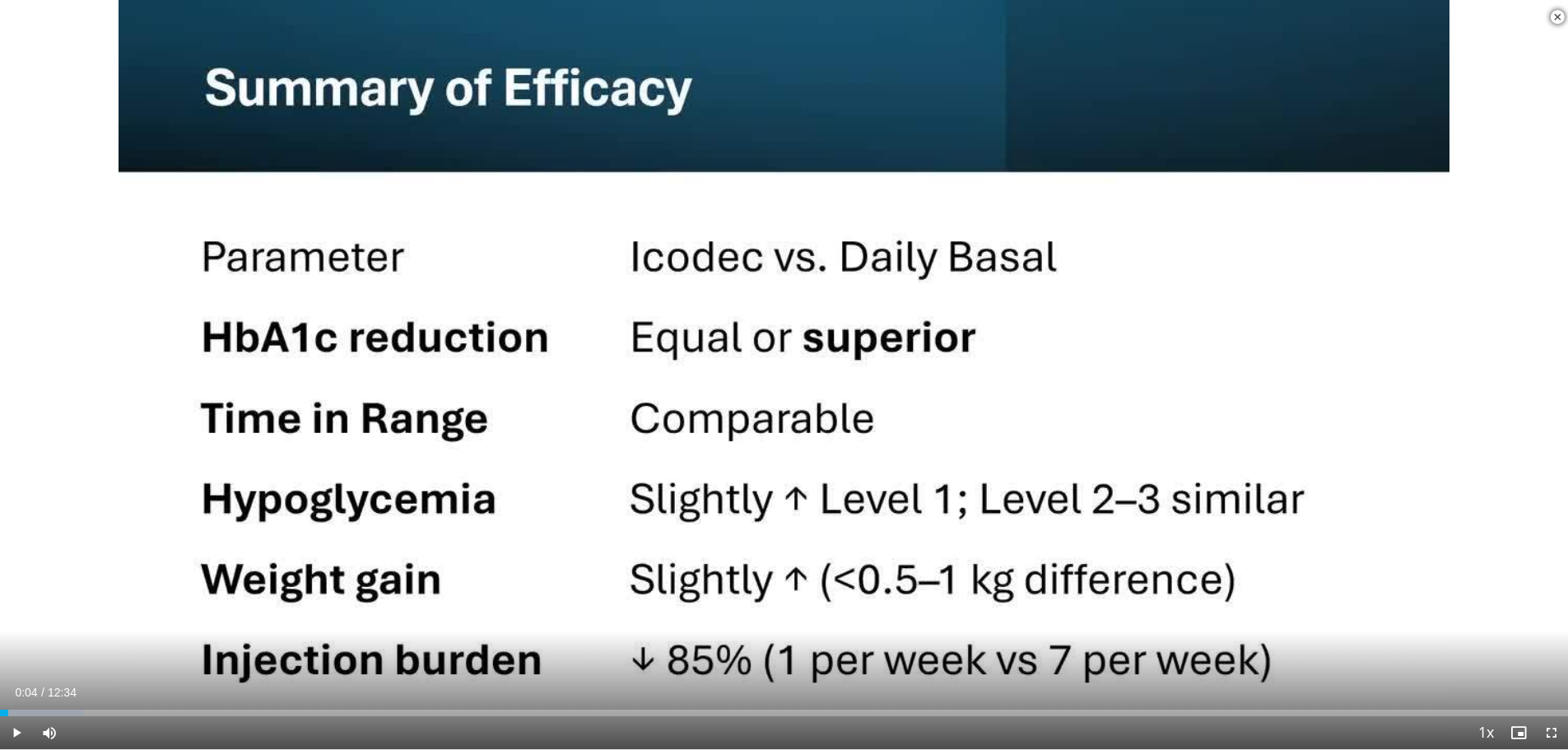
scroll to position [741, 0]
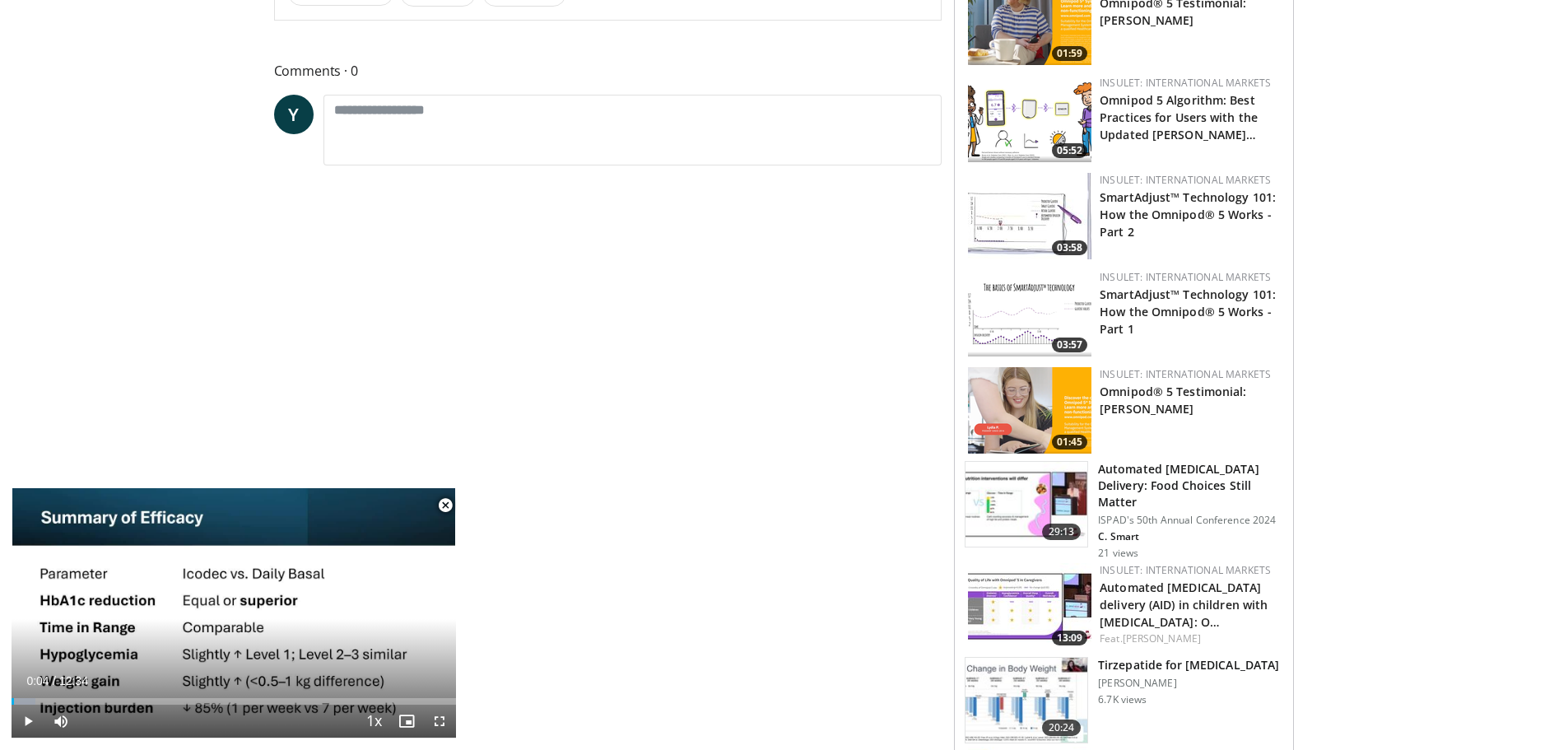
click at [447, 512] on span "Video Player" at bounding box center [445, 505] width 33 height 33
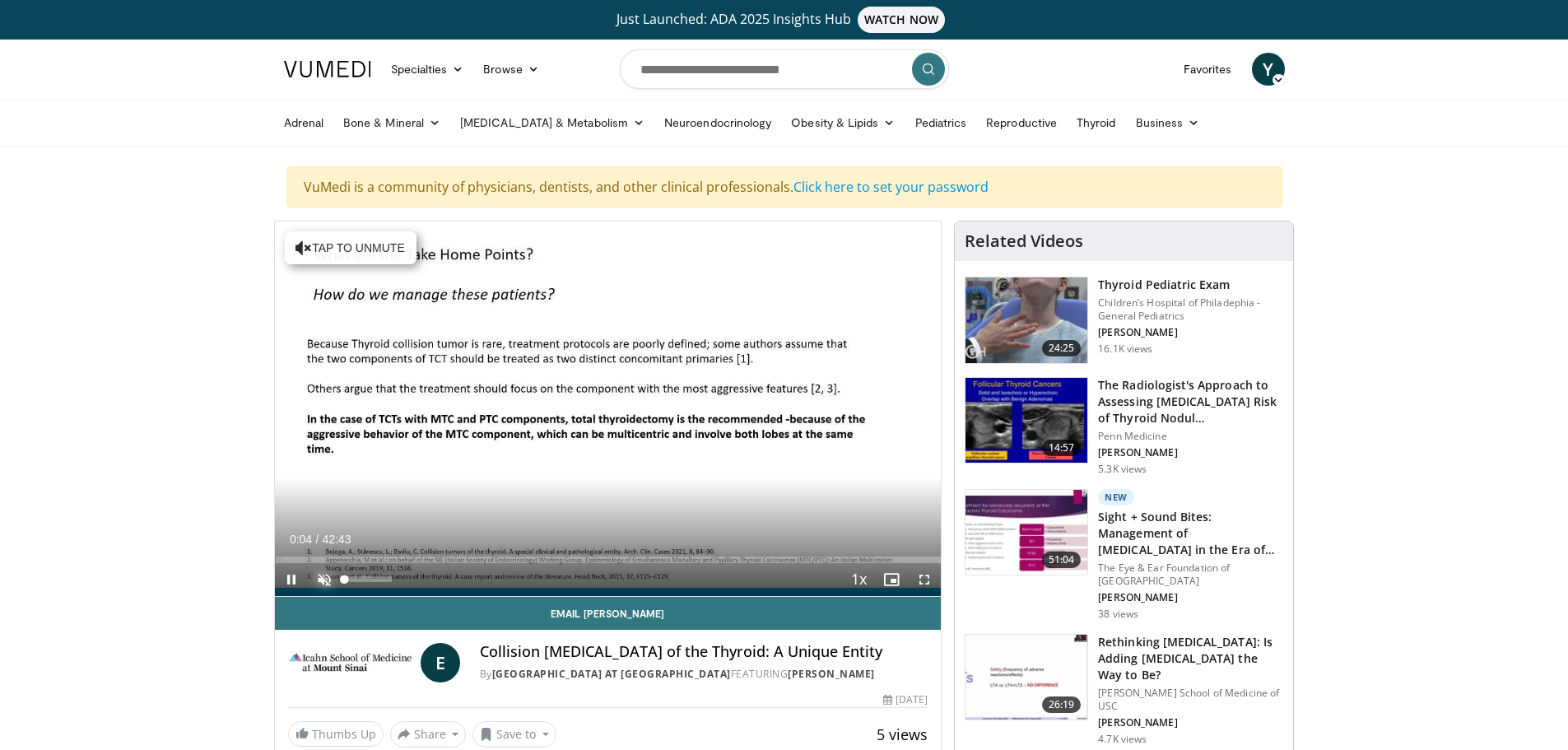
click at [324, 581] on video-js "**********" at bounding box center [608, 409] width 667 height 375
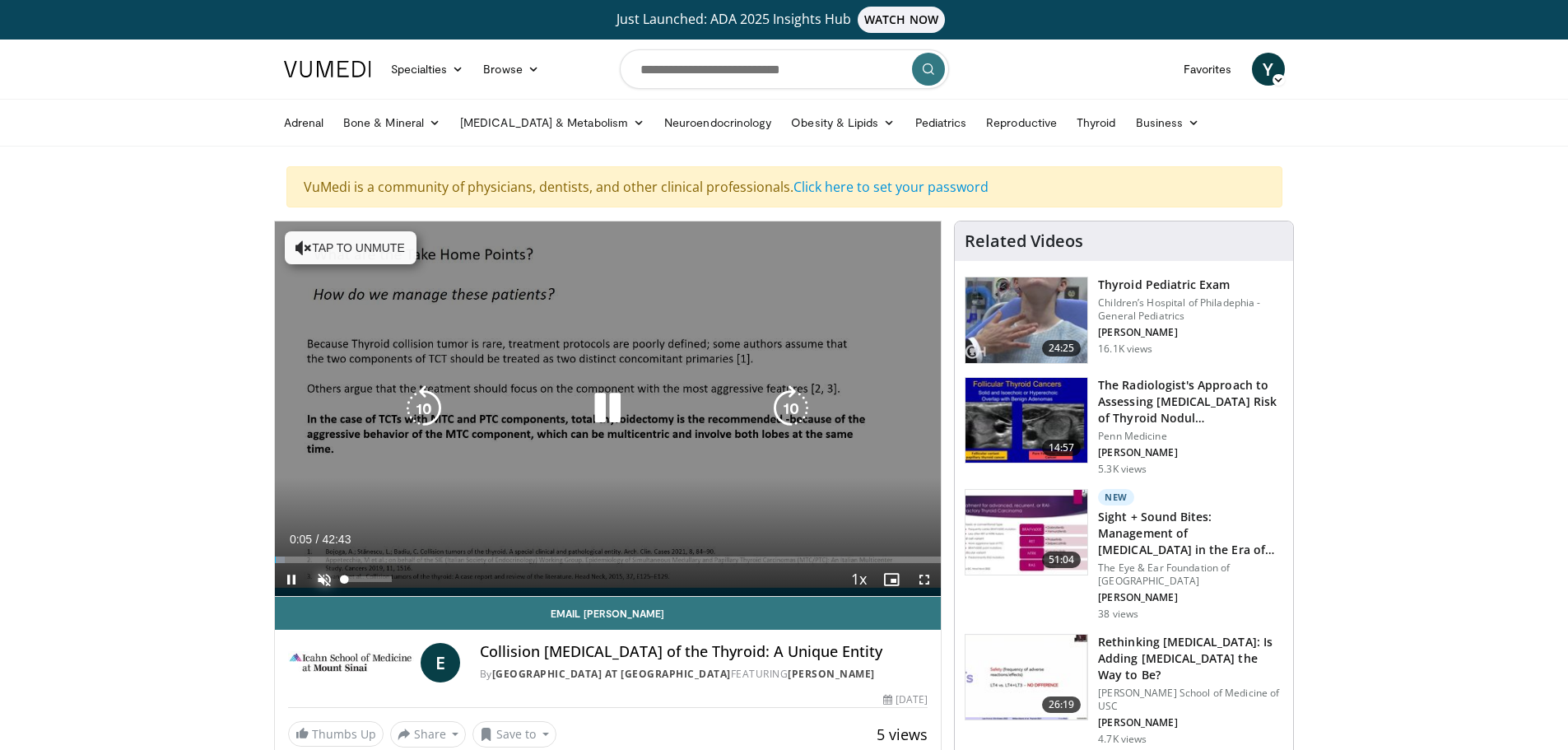
click at [323, 579] on span "Video Player" at bounding box center [324, 579] width 33 height 33
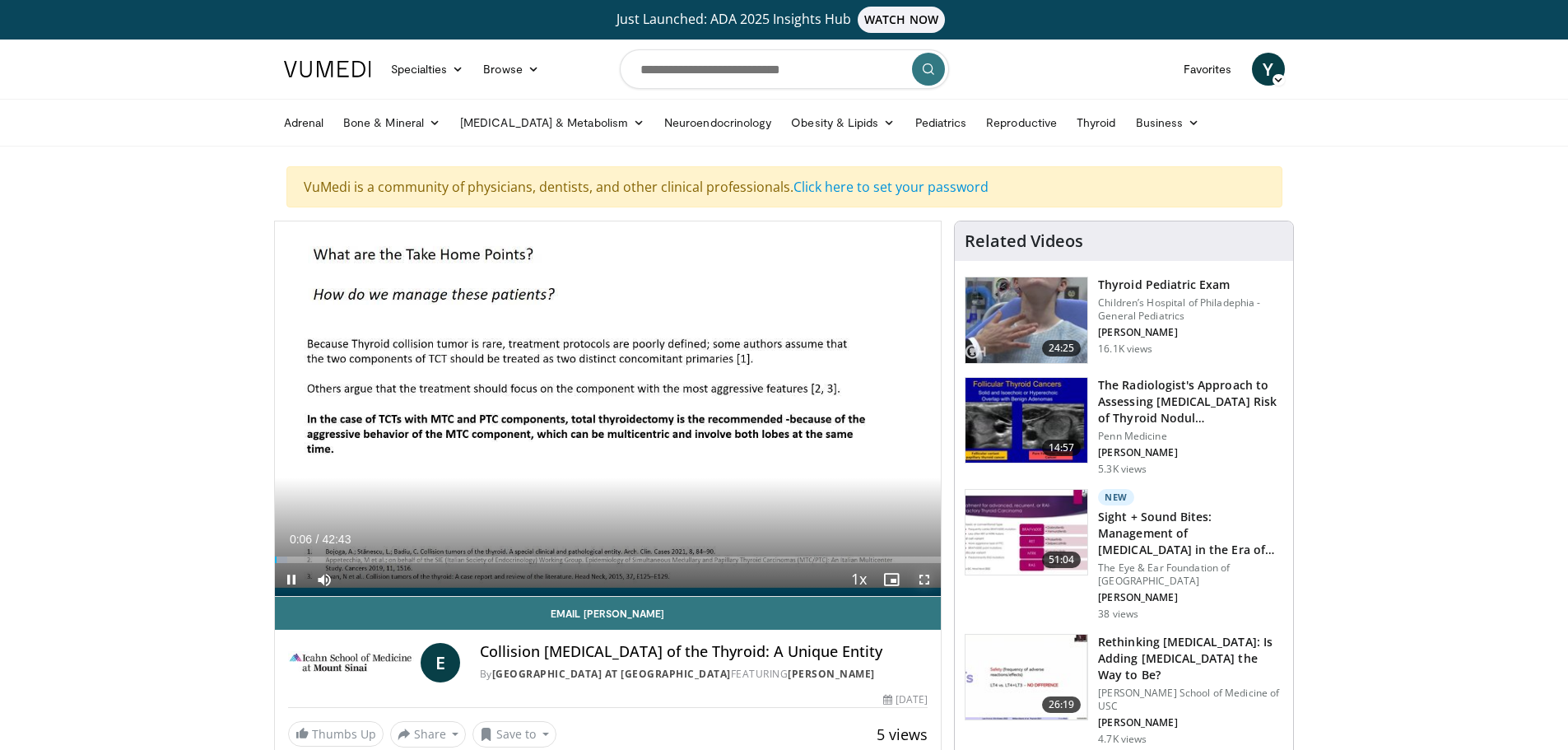
click at [923, 585] on span "Video Player" at bounding box center [924, 579] width 33 height 33
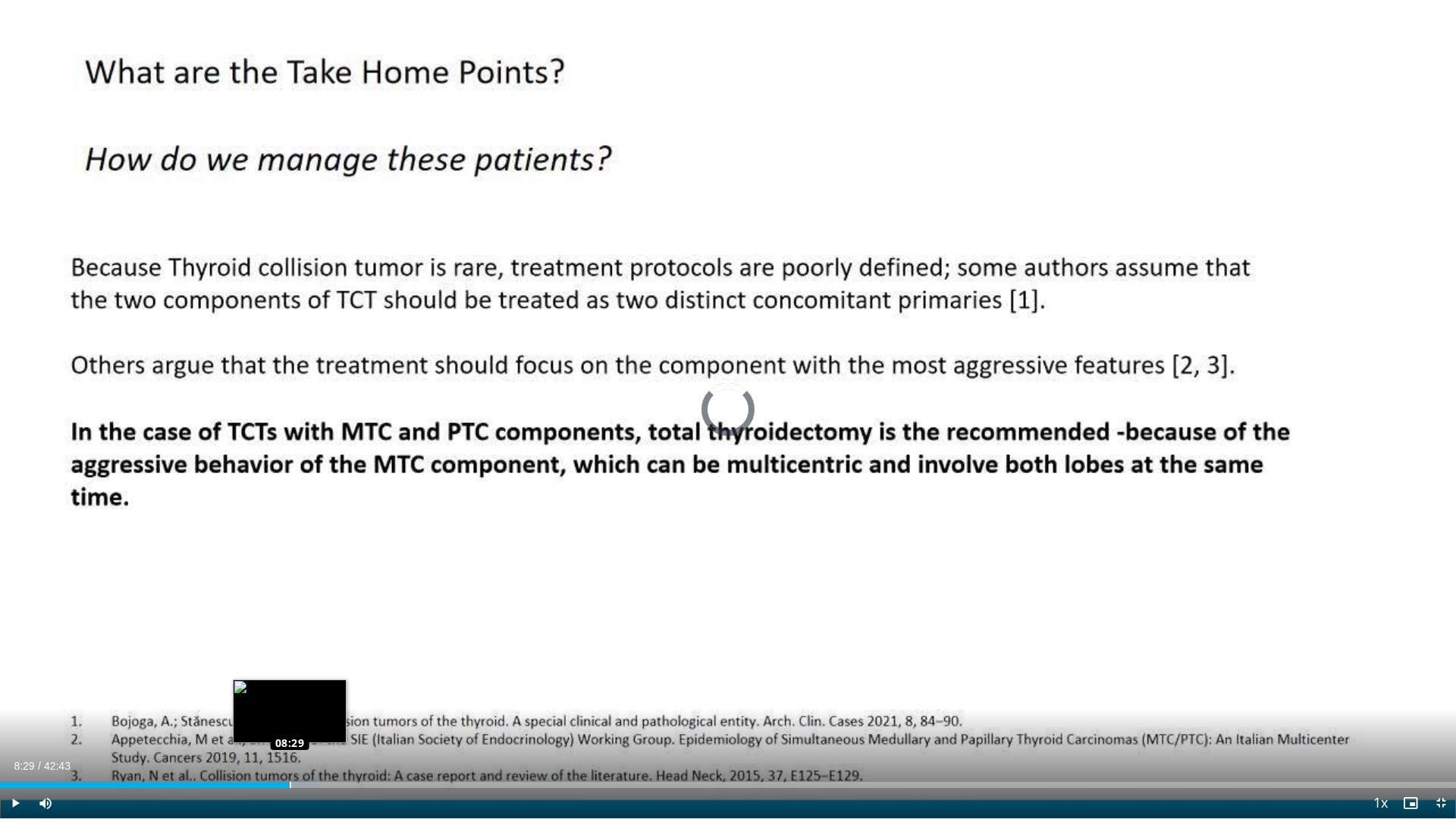
click at [290, 690] on div "Loaded : 21.85% 08:29 08:29" at bounding box center [728, 784] width 1456 height 6
click at [297, 690] on div "Progress Bar" at bounding box center [298, 784] width 2 height 6
click at [310, 690] on div "Loaded : 22.45% 09:03 09:04" at bounding box center [728, 781] width 1456 height 15
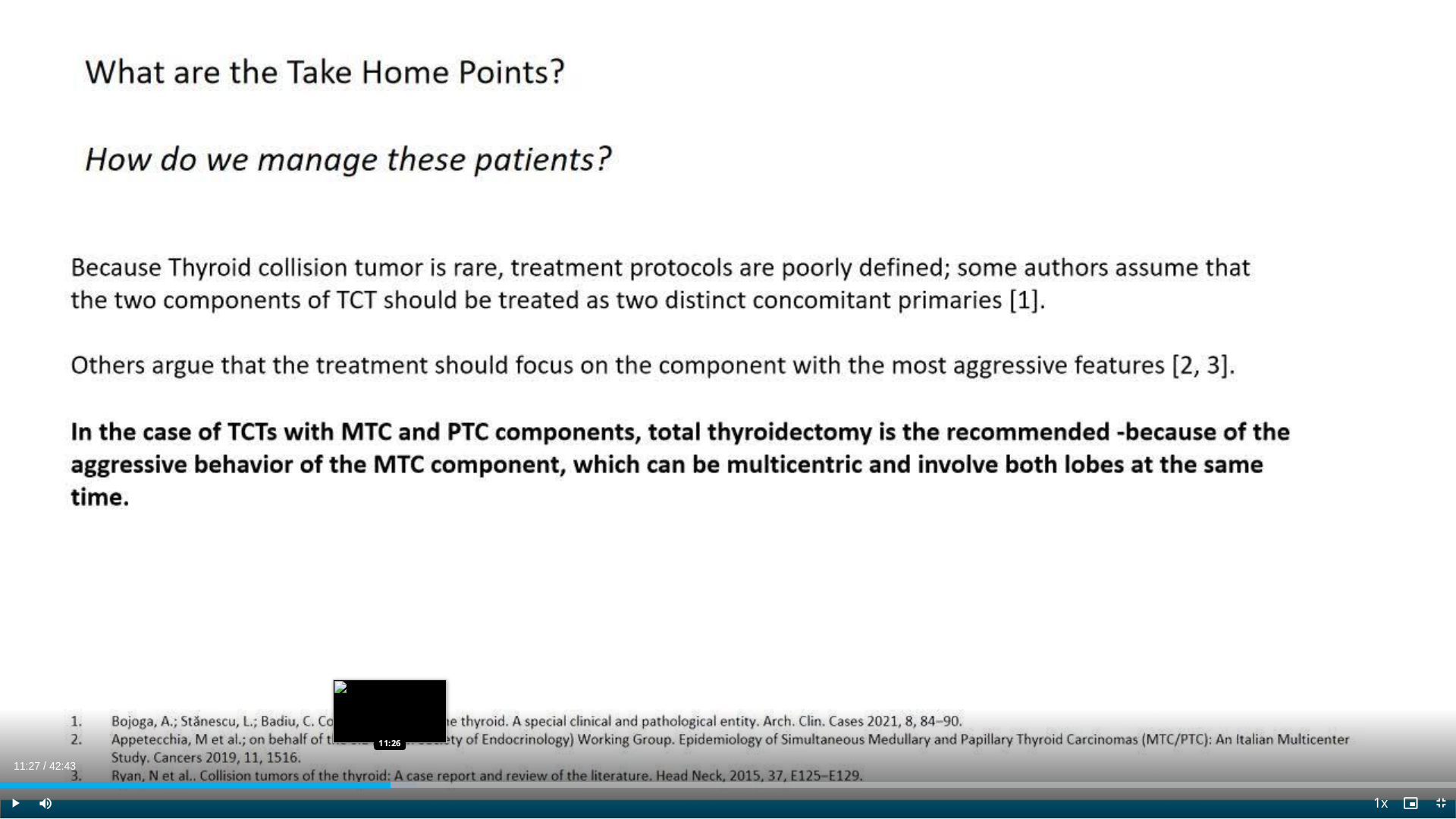
click at [391, 690] on div "Loaded : 28.64% 11:27 11:26" at bounding box center [728, 781] width 1456 height 15
click at [399, 690] on div "Loaded : 29.41% 11:32 11:43" at bounding box center [728, 784] width 1456 height 6
click at [413, 690] on div "Loaded : 30.19% 11:53 12:07" at bounding box center [728, 784] width 1456 height 6
click at [424, 690] on div "Progress Bar" at bounding box center [425, 784] width 53 height 6
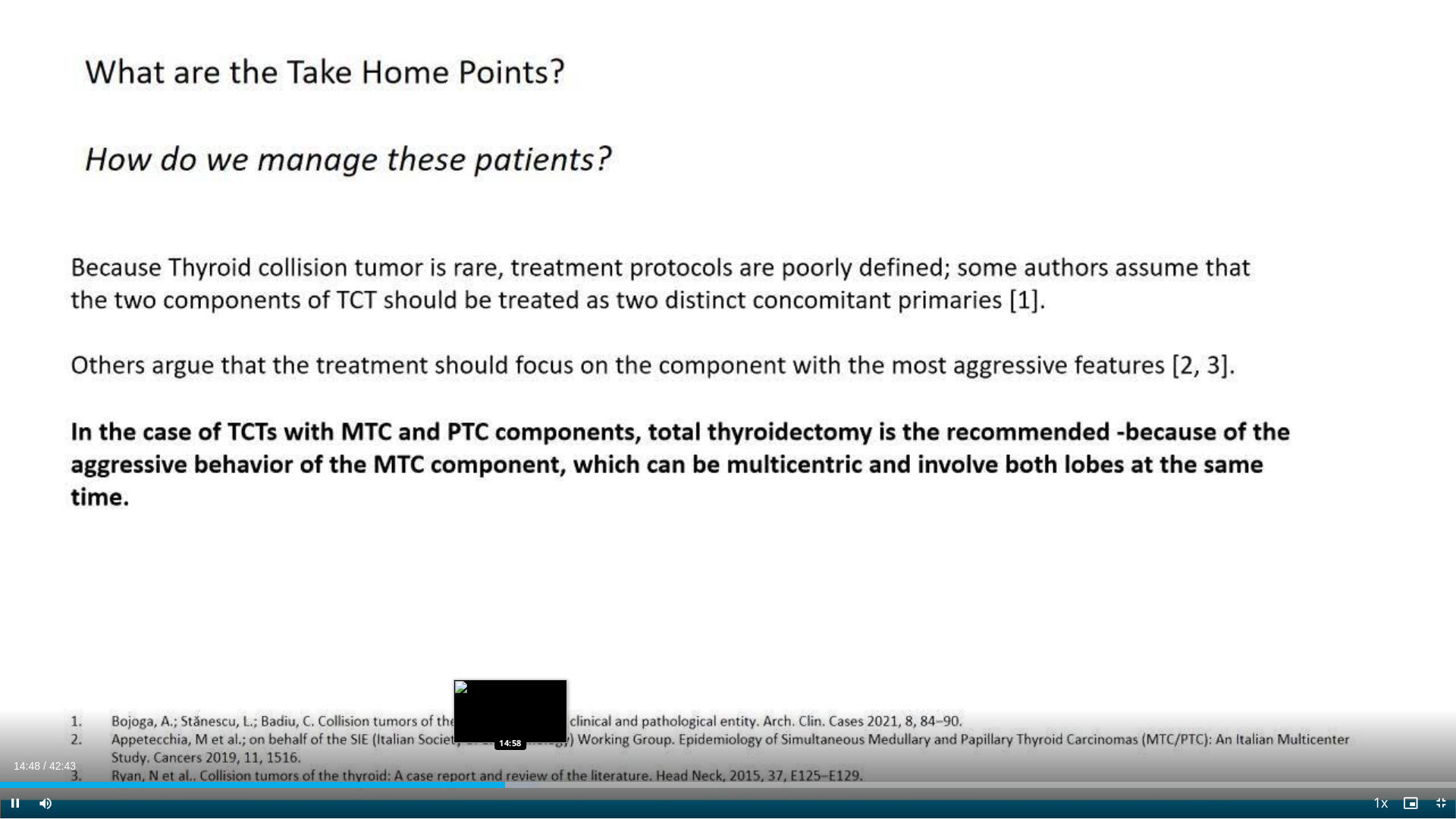
click at [510, 690] on div "Progress Bar" at bounding box center [513, 784] width 55 height 6
click at [521, 690] on div "Loaded : 37.85% 15:05 15:18" at bounding box center [728, 784] width 1456 height 6
click at [536, 690] on div "Progress Bar" at bounding box center [534, 784] width 55 height 6
click at [545, 690] on div "Loaded : 38.70% 15:44 15:55" at bounding box center [728, 784] width 1456 height 6
click at [552, 690] on div "Loaded : 39.86% 16:00 16:14" at bounding box center [728, 784] width 1456 height 6
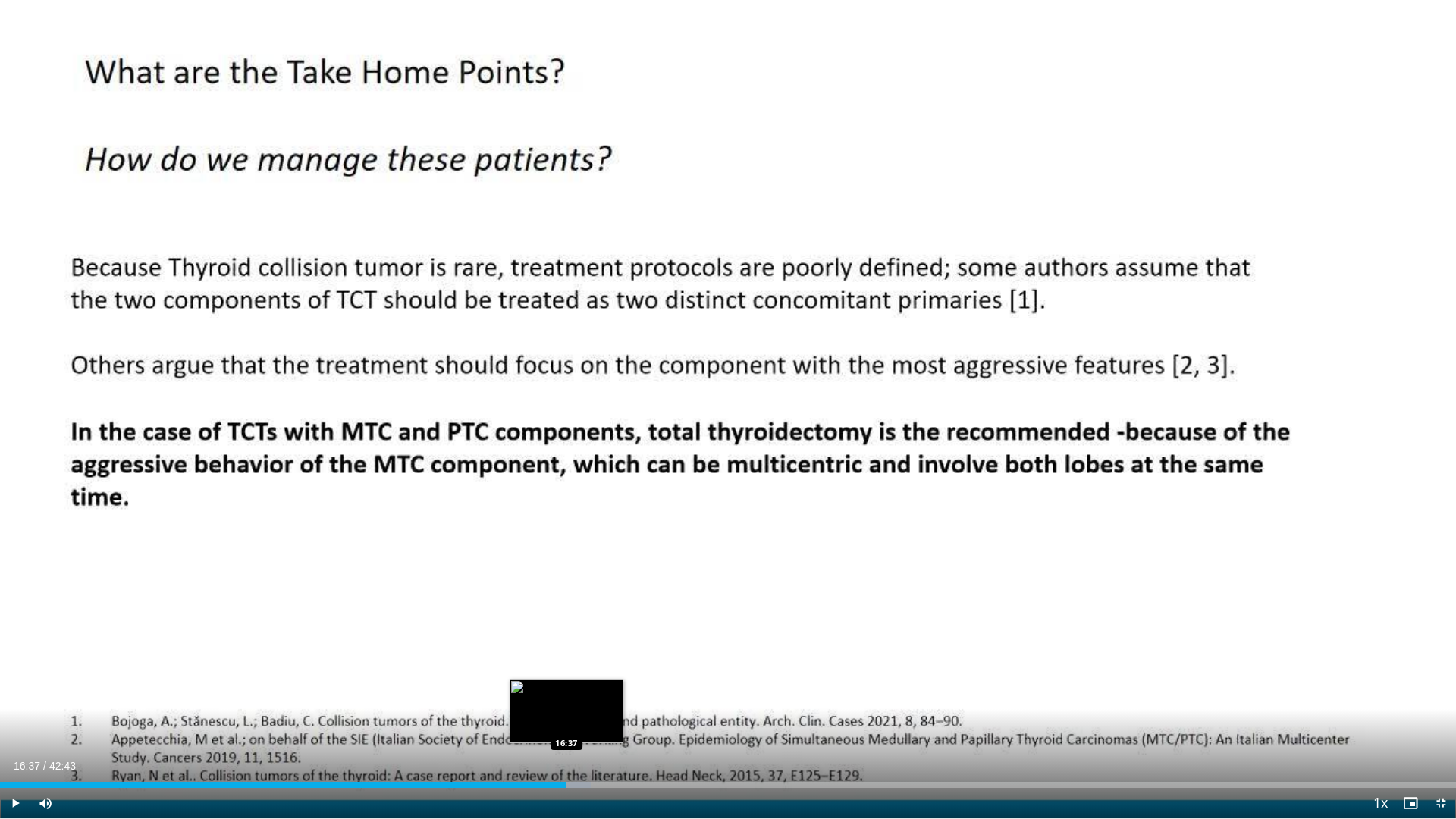
click at [566, 690] on div "Loaded : 40.58% 16:17 16:37" at bounding box center [728, 784] width 1456 height 6
click at [580, 690] on div "Loaded : 41.41% 17:01 17:01" at bounding box center [728, 781] width 1456 height 15
click at [607, 690] on div "Loaded : 43.70% 17:39 17:47" at bounding box center [728, 784] width 1456 height 6
click at [615, 690] on div "Loaded : 44.09% 17:48 18:01" at bounding box center [728, 784] width 1456 height 6
click at [623, 690] on div "Progress Bar" at bounding box center [625, 784] width 55 height 6
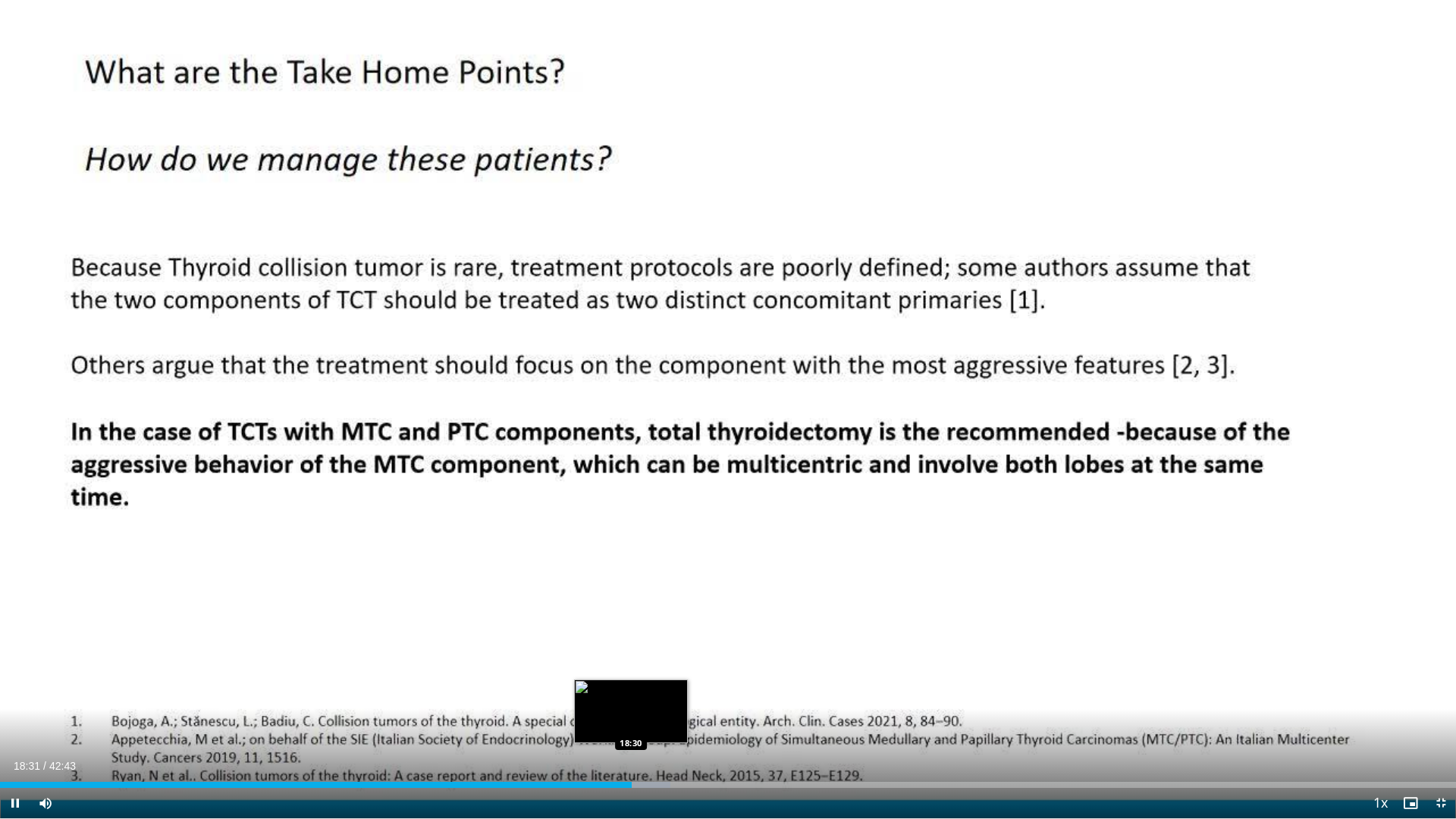
click at [631, 690] on div "Loaded : 46.04% 18:31 18:30" at bounding box center [728, 781] width 1456 height 15
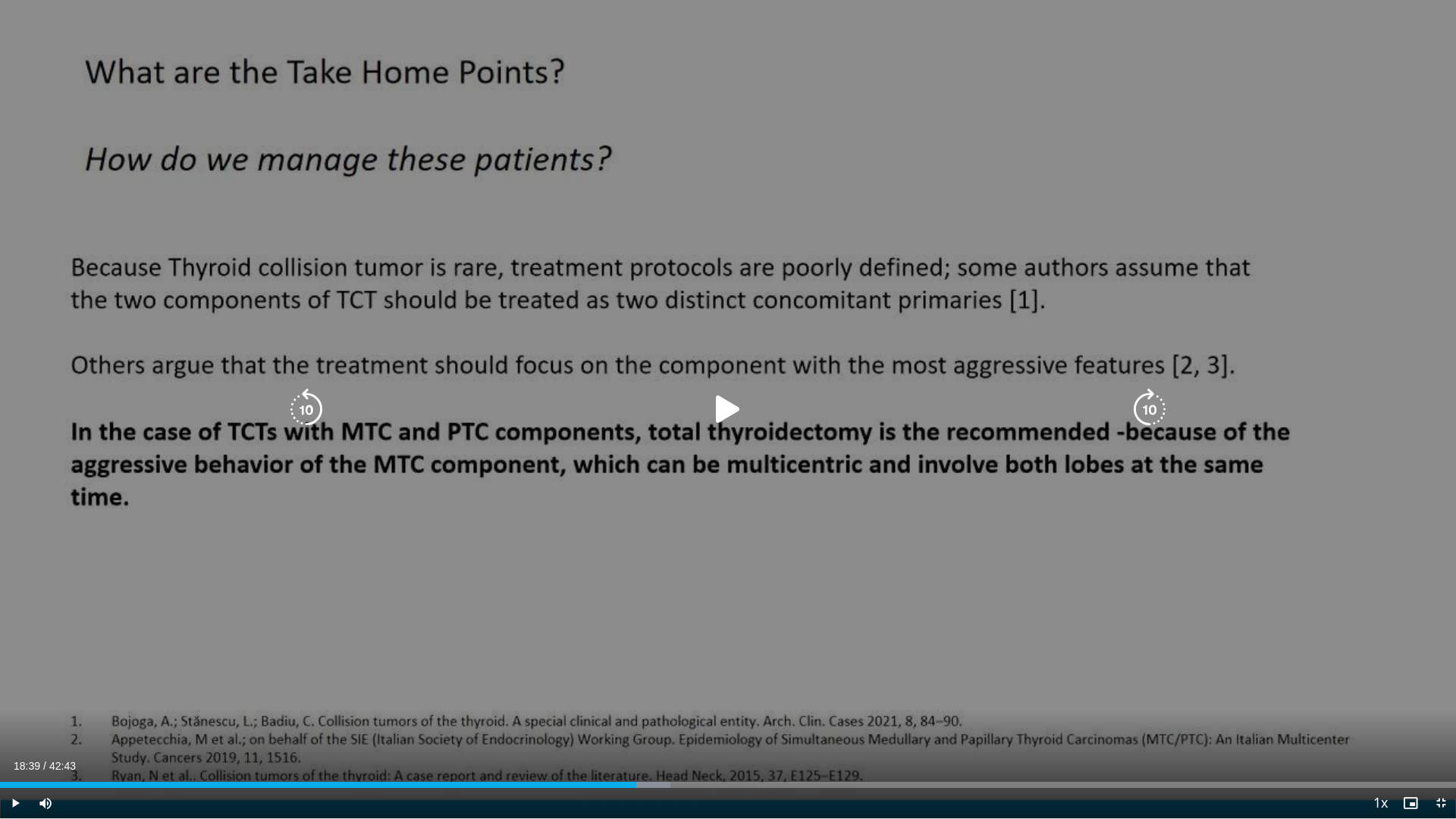
click at [636, 690] on div "Loaded : 46.04% 18:39 18:30" at bounding box center [728, 781] width 1456 height 15
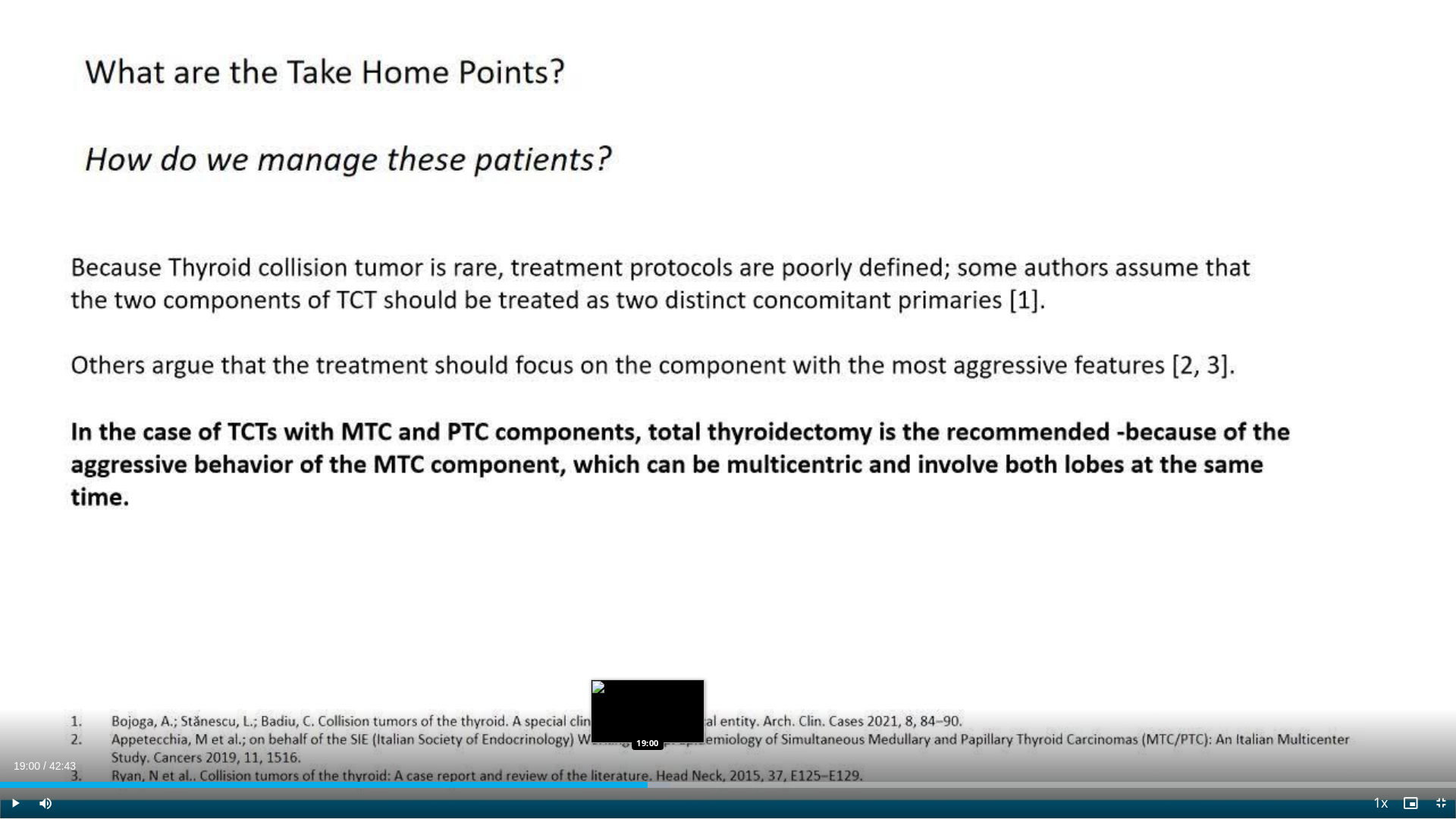
click at [648, 690] on div "Loaded : 46.04% 19:00 19:00" at bounding box center [728, 784] width 1456 height 6
click at [674, 690] on div "Loaded : 48.38% 19:45 19:45" at bounding box center [728, 781] width 1456 height 15
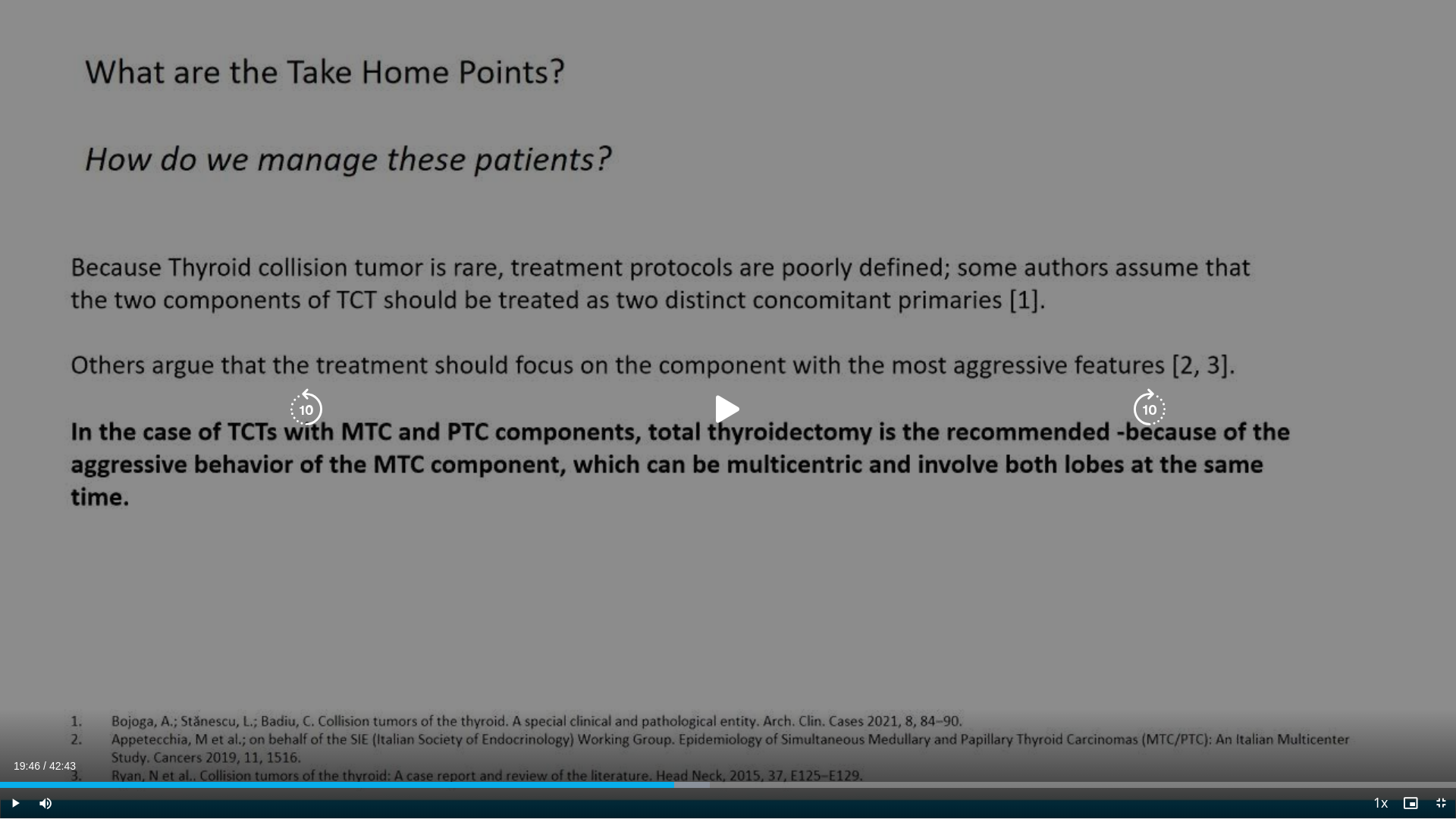
click at [677, 690] on div "Progress Bar" at bounding box center [683, 784] width 53 height 6
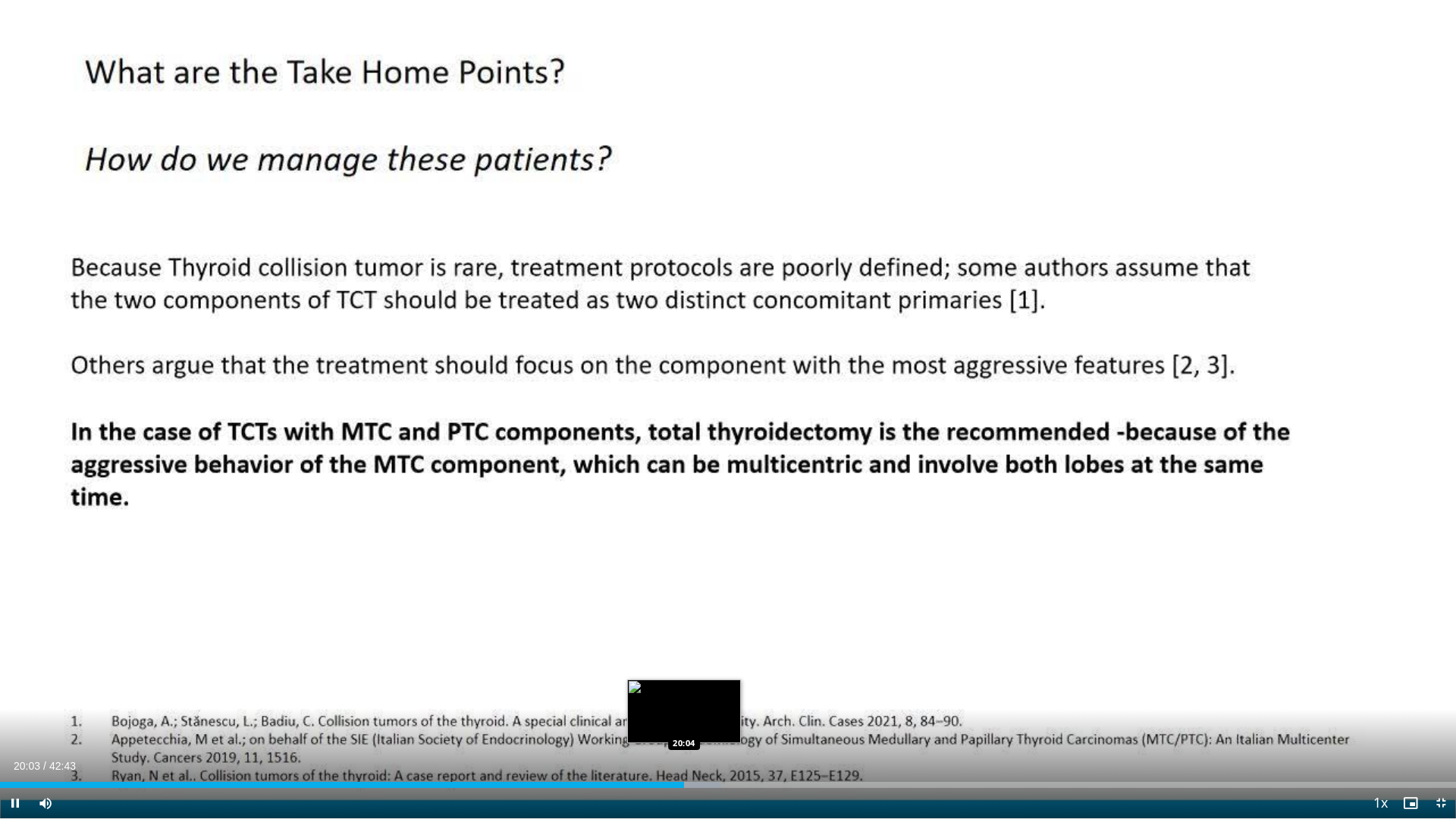
click at [684, 690] on div "Progress Bar" at bounding box center [693, 784] width 55 height 6
click at [693, 690] on div "Progress Bar" at bounding box center [693, 784] width 55 height 6
click at [741, 690] on div "Loaded : 53.02% 21:44 21:44" at bounding box center [728, 781] width 1456 height 15
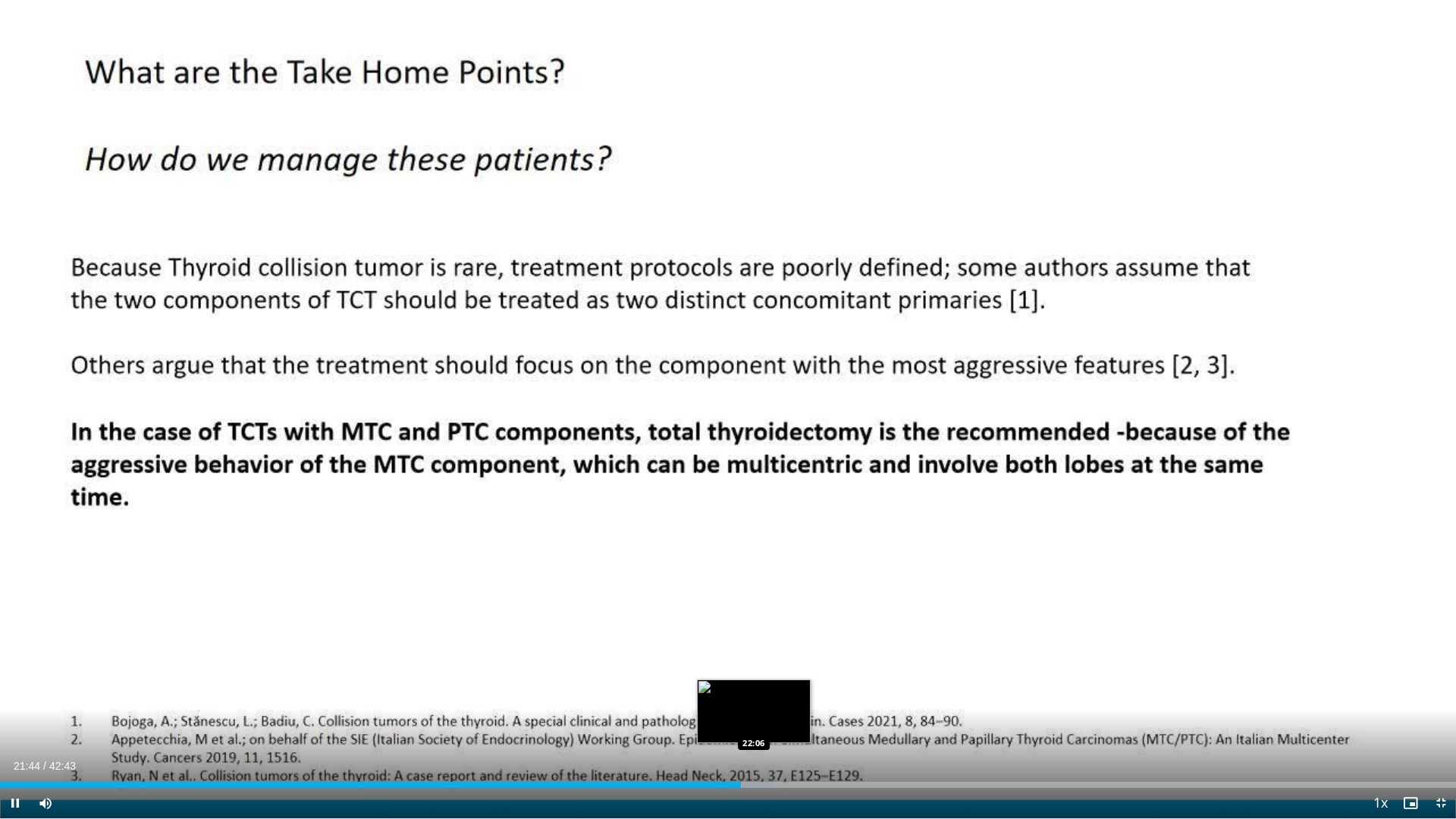
click at [754, 690] on div "Progress Bar" at bounding box center [749, 784] width 47 height 6
click at [767, 690] on div "Loaded : 54.57% 22:13 22:29" at bounding box center [728, 781] width 1456 height 15
click at [783, 690] on div "Progress Bar" at bounding box center [777, 784] width 54 height 6
click at [790, 690] on div "Progress Bar" at bounding box center [792, 784] width 50 height 6
click at [798, 690] on div "Progress Bar" at bounding box center [801, 784] width 54 height 6
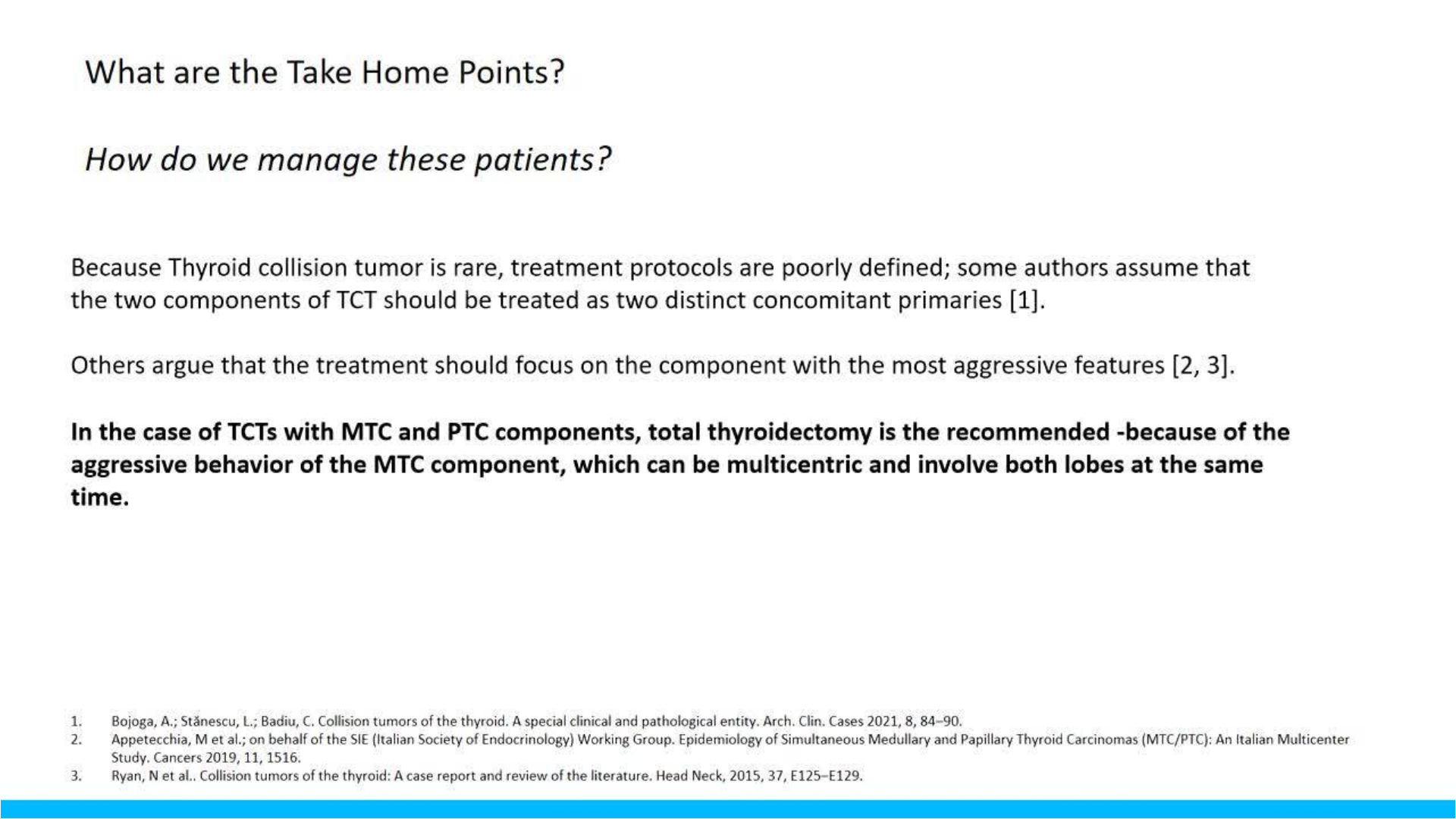
click at [807, 690] on video-js "**********" at bounding box center [728, 409] width 1456 height 819
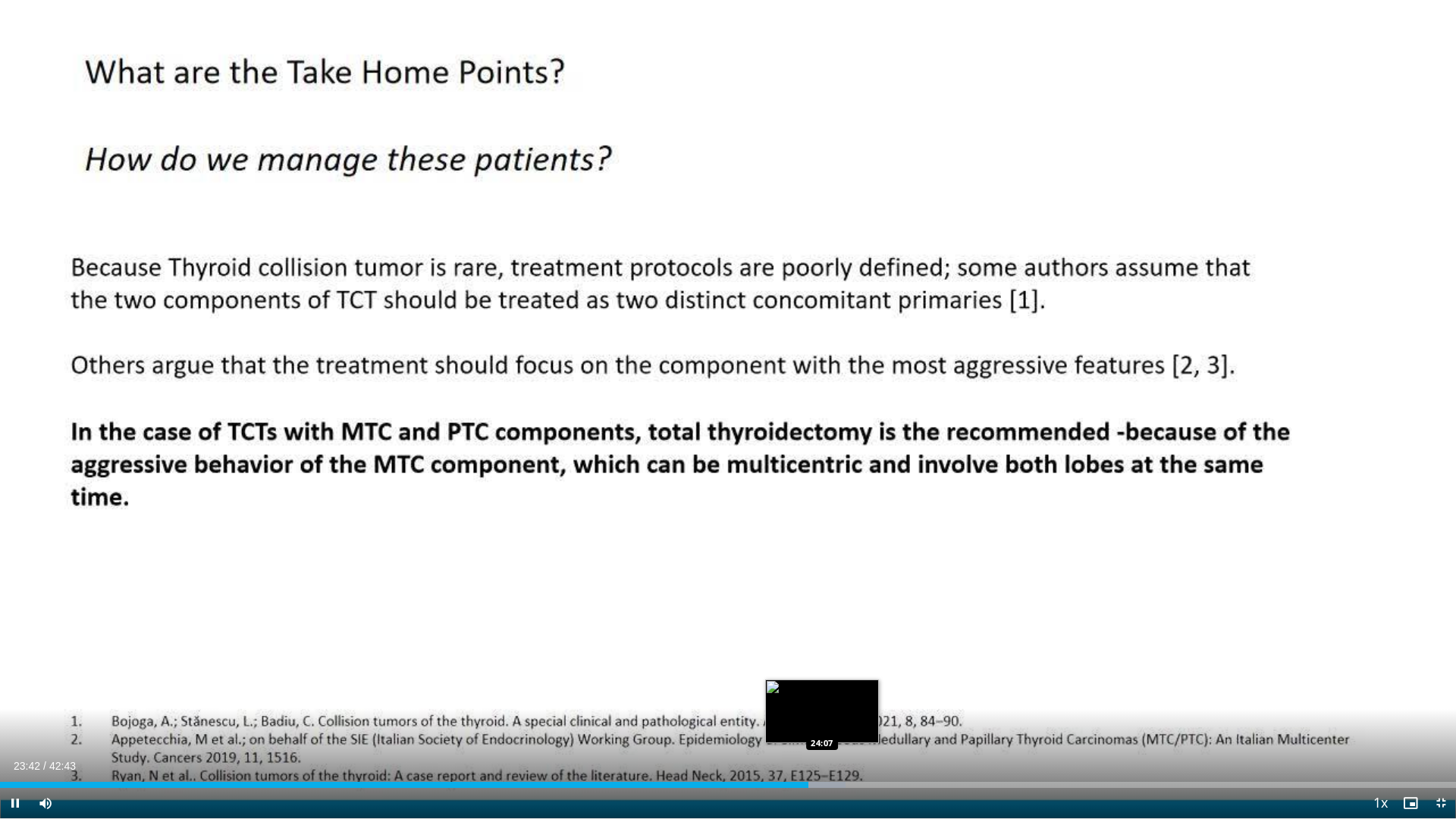
click at [823, 690] on div "Progress Bar" at bounding box center [818, 784] width 54 height 6
click at [832, 690] on div "Loaded : 58.92% 24:24 24:24" at bounding box center [728, 784] width 1456 height 6
click at [843, 690] on div "Progress Bar" at bounding box center [842, 784] width 53 height 6
click at [865, 690] on div "Loaded : 60.38% 25:23 25:23" at bounding box center [728, 784] width 1456 height 6
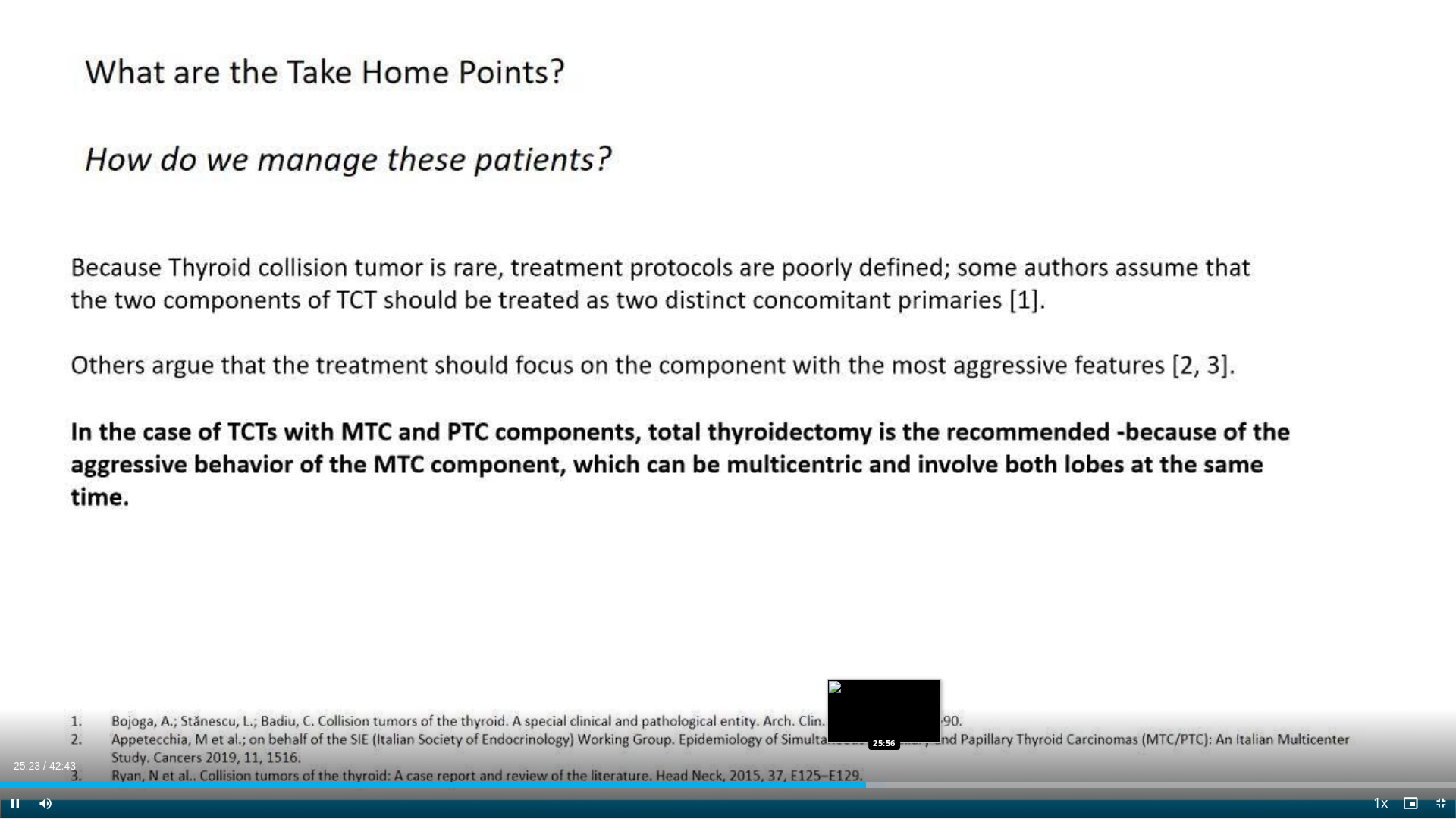
click at [884, 690] on div "Loaded : 60.76% 25:23 25:56" at bounding box center [728, 781] width 1456 height 15
click at [905, 690] on div "Loaded : 63.21% 25:57 26:33" at bounding box center [728, 781] width 1456 height 15
click at [941, 690] on div "Progress Bar" at bounding box center [916, 784] width 52 height 6
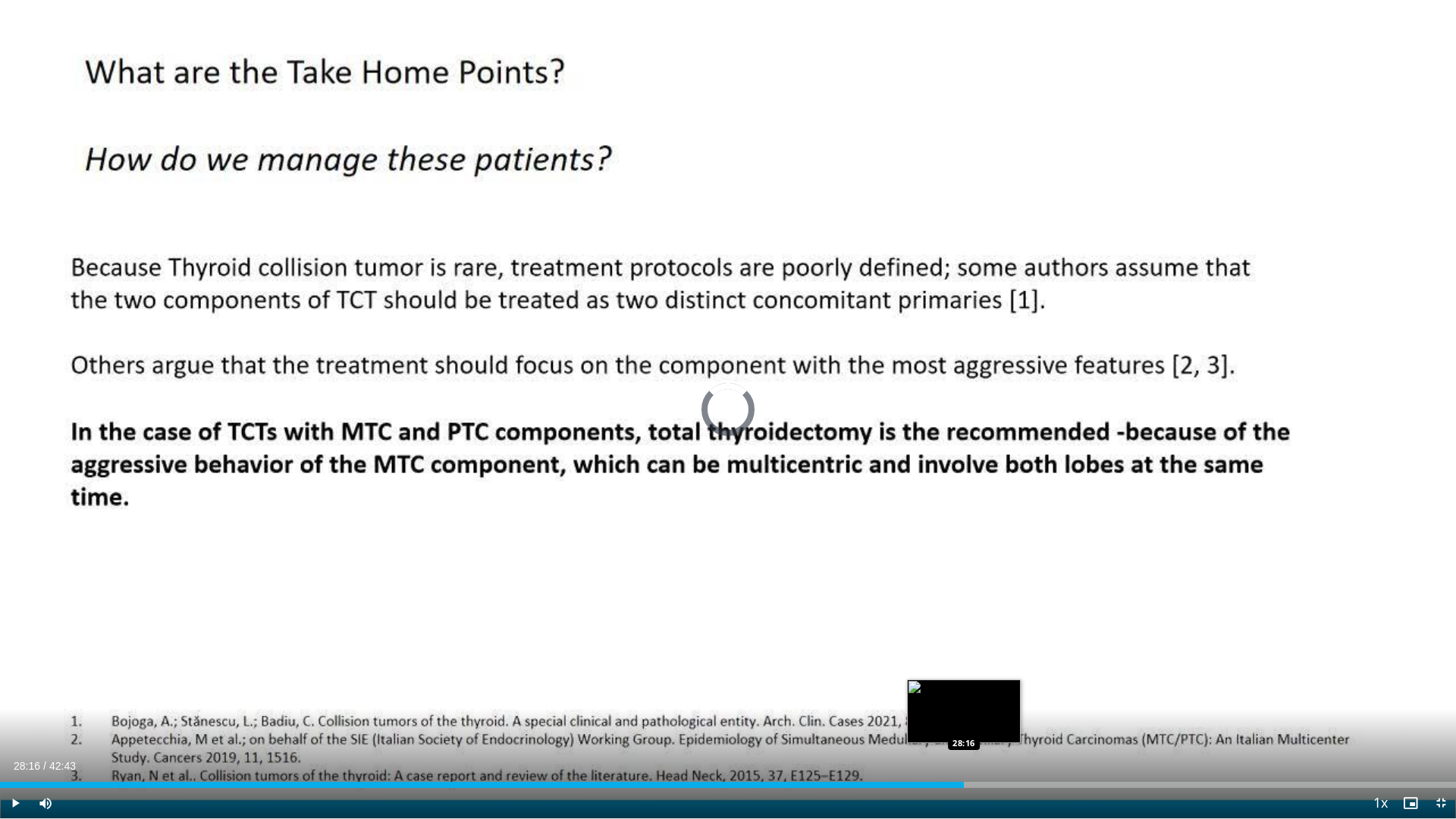
click at [964, 690] on div "Loaded : 65.55% 28:16 28:16" at bounding box center [728, 784] width 1456 height 6
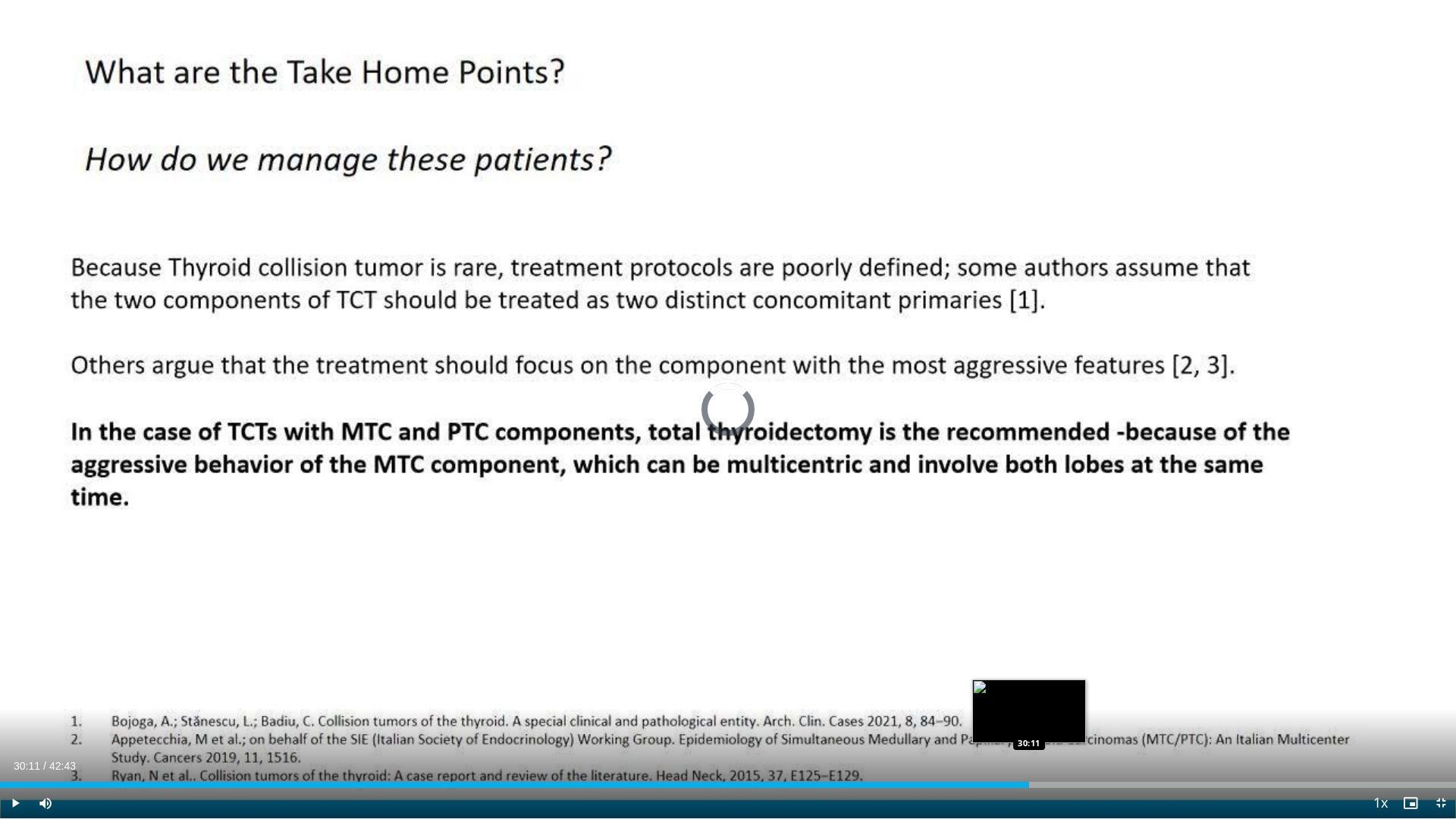
click at [1029, 690] on div "Loaded : 0.00% 30:11 30:11" at bounding box center [728, 781] width 1456 height 15
click at [1093, 690] on div "Loaded : 71.79% 32:03 32:03" at bounding box center [728, 784] width 1456 height 6
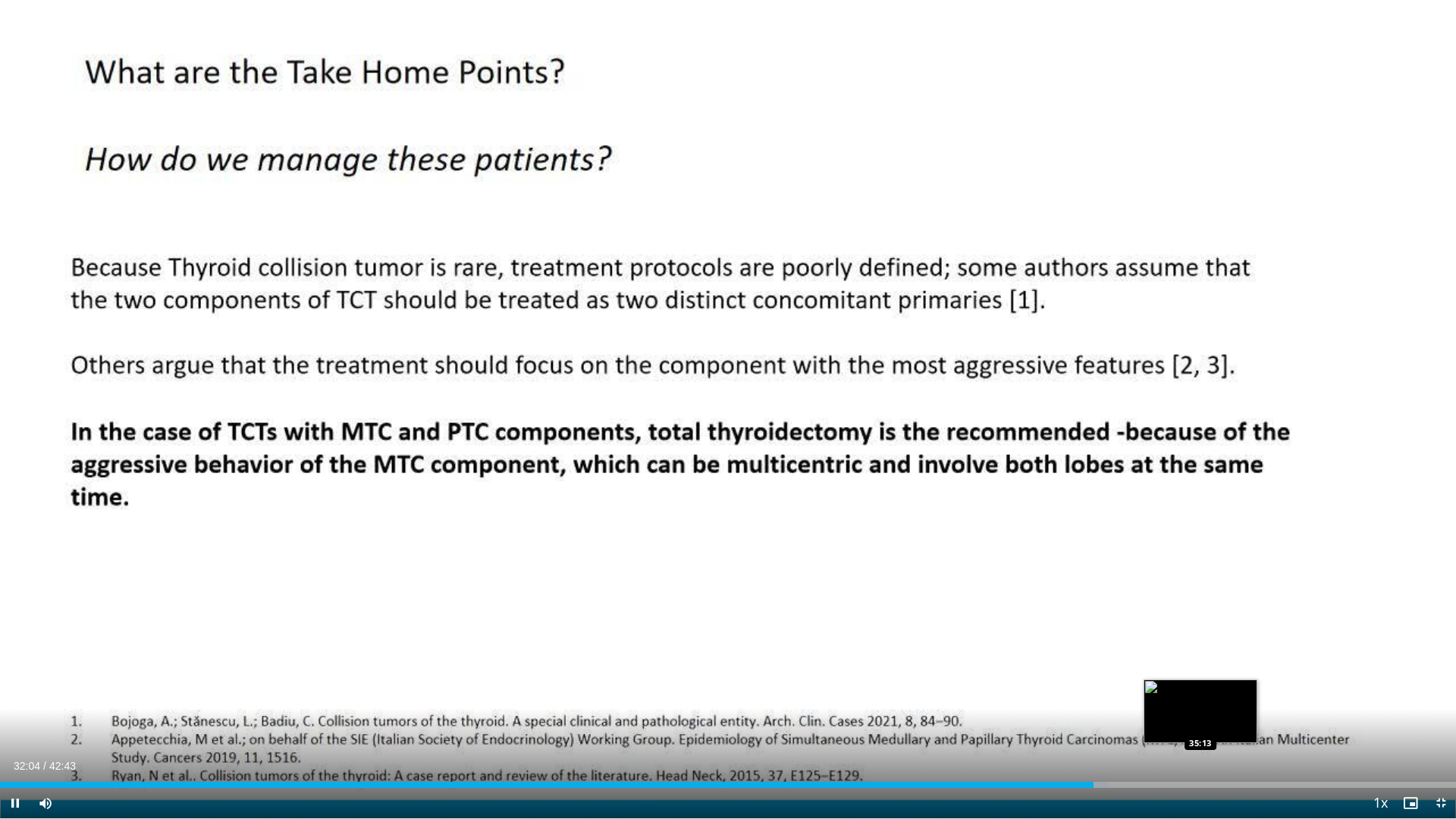
click at [1201, 690] on div "Loaded : 76.08% 32:04 35:13" at bounding box center [728, 781] width 1456 height 15
click at [1434, 690] on span "Video Player" at bounding box center [1440, 803] width 30 height 30
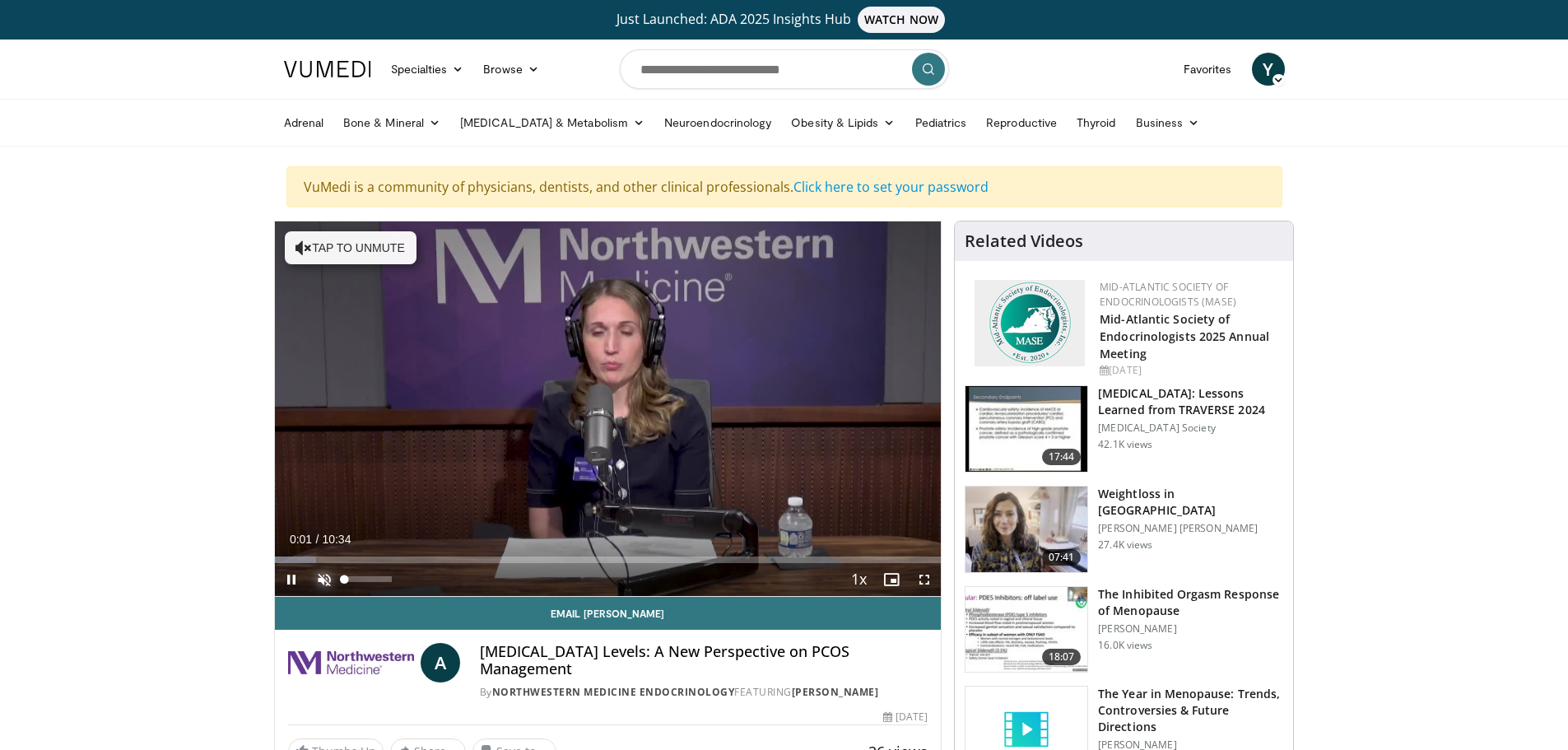
click at [323, 578] on span "Video Player" at bounding box center [324, 579] width 33 height 33
click at [928, 581] on span "Video Player" at bounding box center [924, 579] width 33 height 33
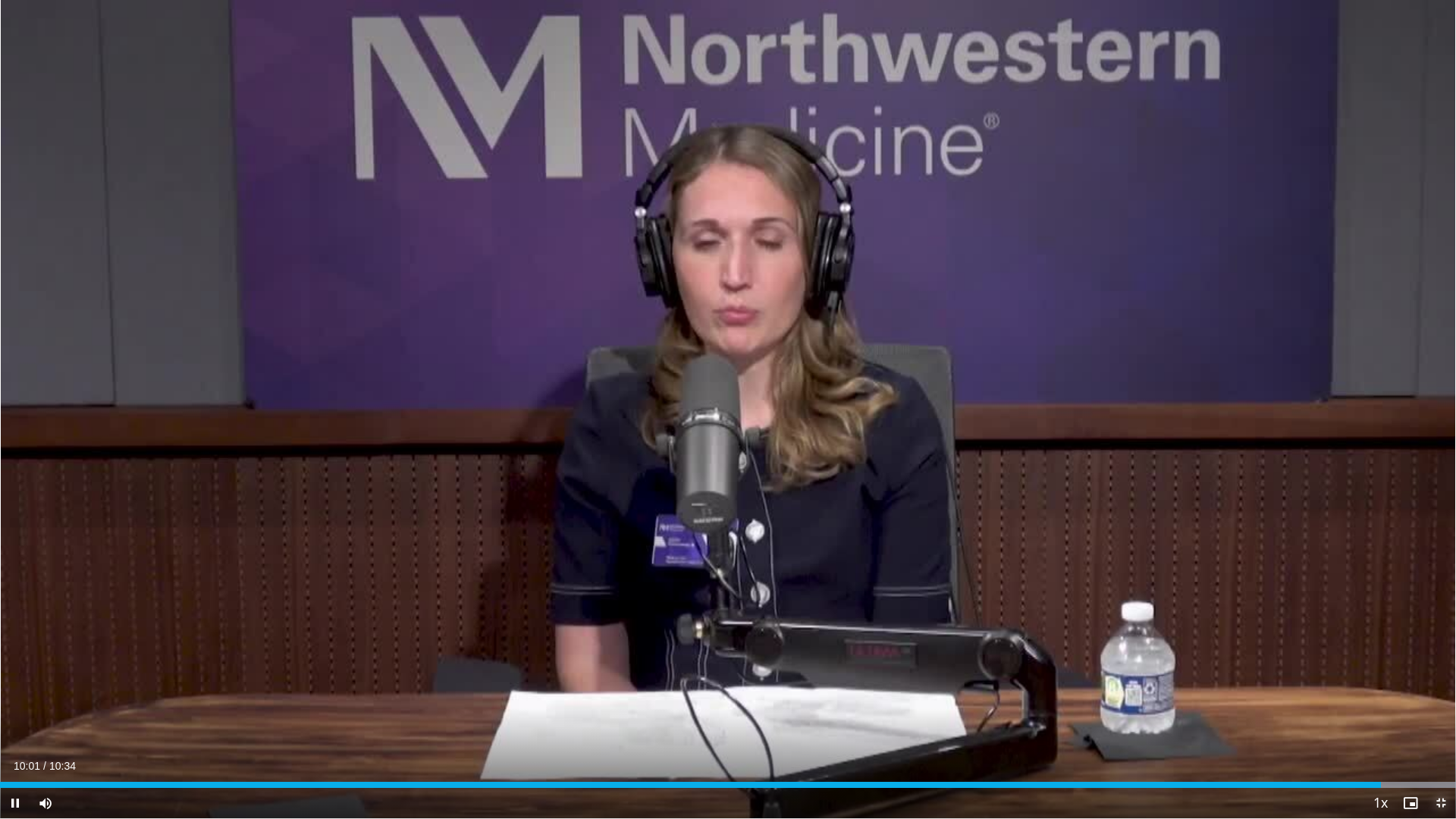
click at [1442, 690] on span "Video Player" at bounding box center [1440, 803] width 30 height 30
